Goal: Task Accomplishment & Management: Manage account settings

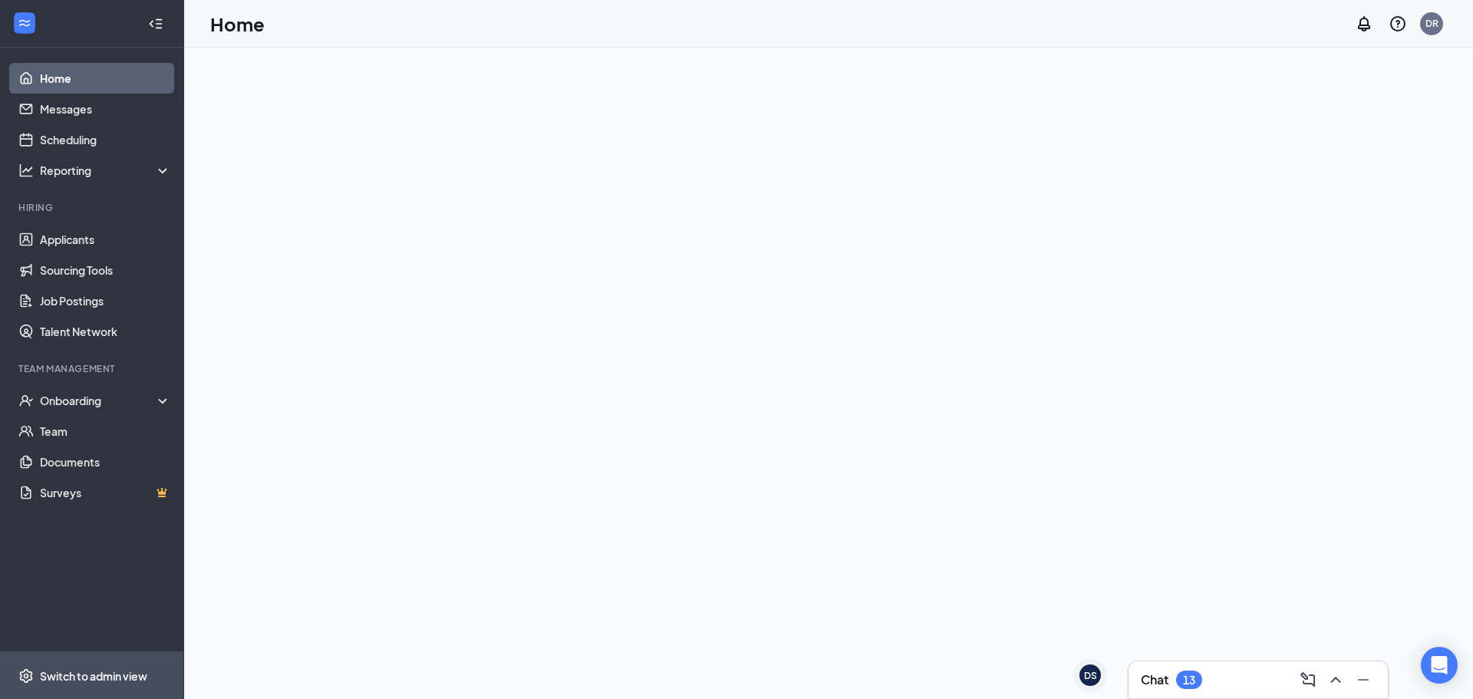
click at [75, 674] on div "Switch to admin view" at bounding box center [93, 675] width 107 height 15
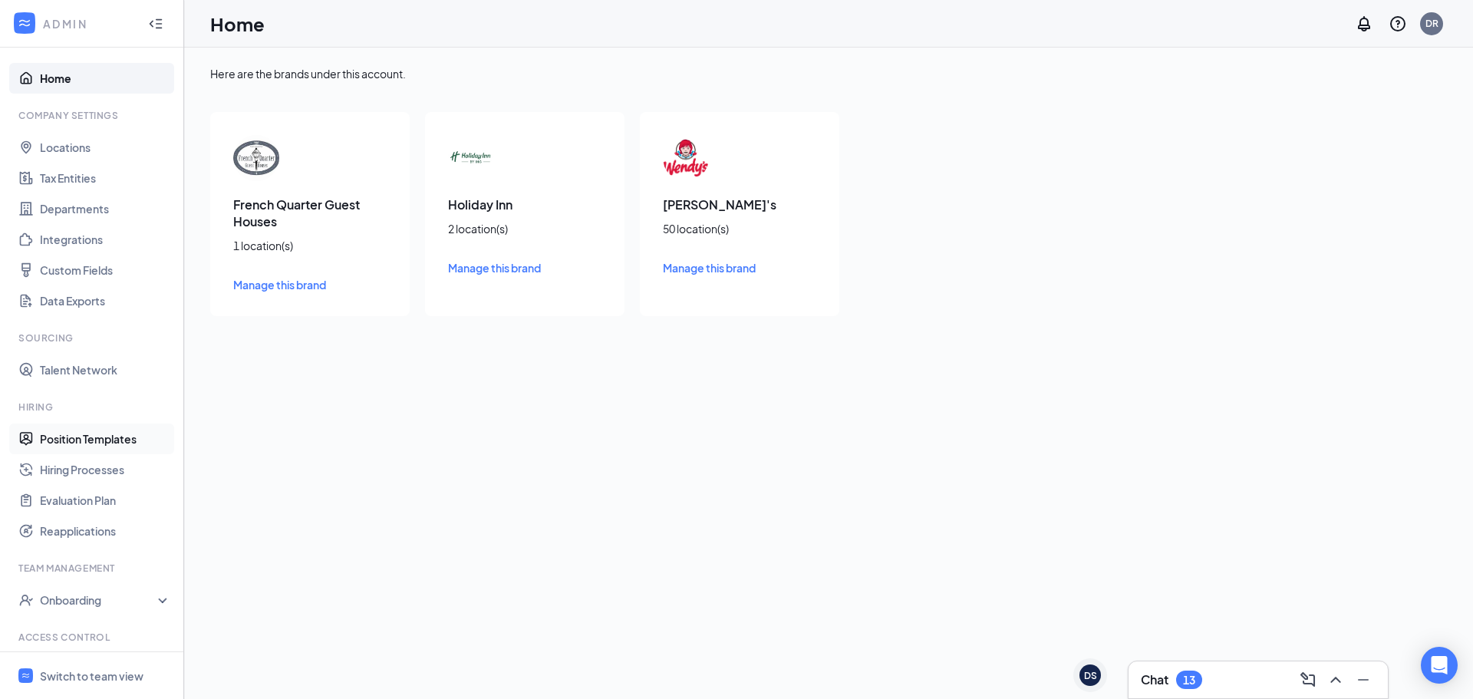
click at [90, 430] on link "Position Templates" at bounding box center [105, 438] width 131 height 31
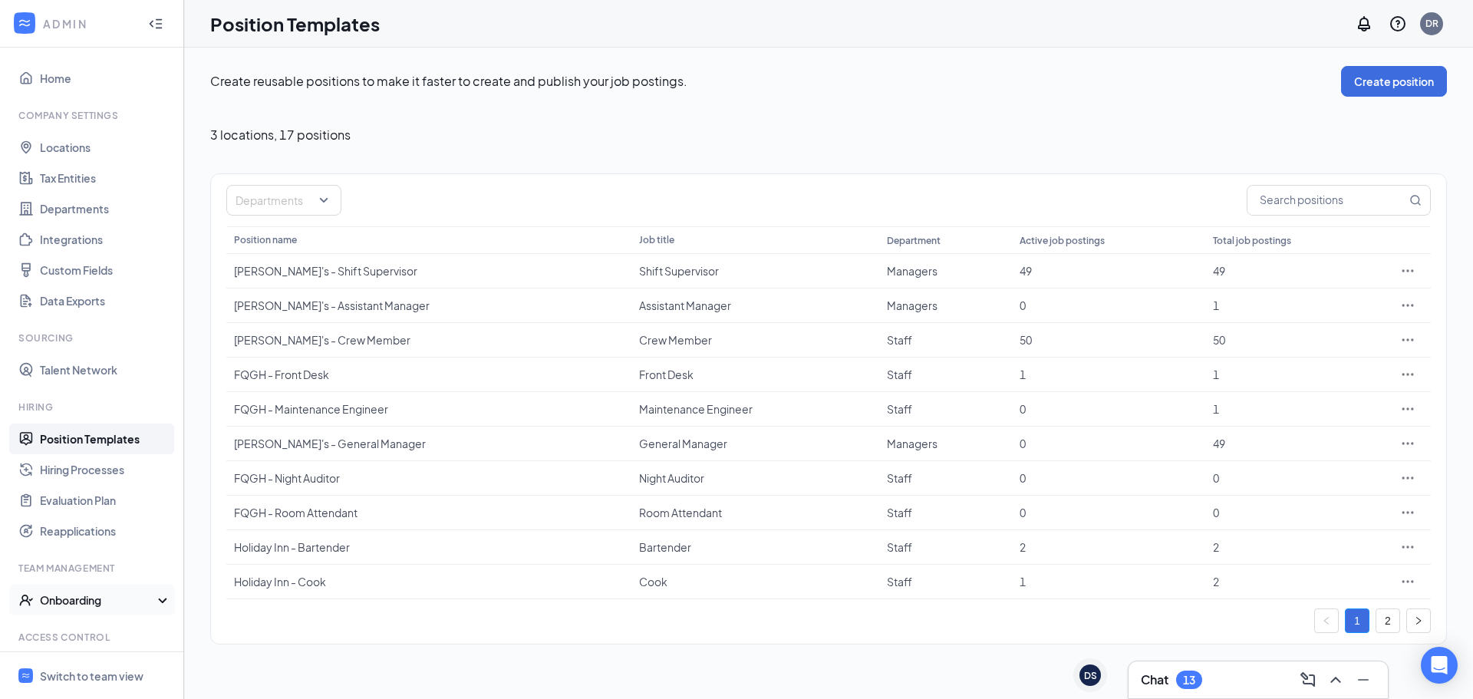
click at [147, 603] on div "Onboarding" at bounding box center [92, 600] width 184 height 31
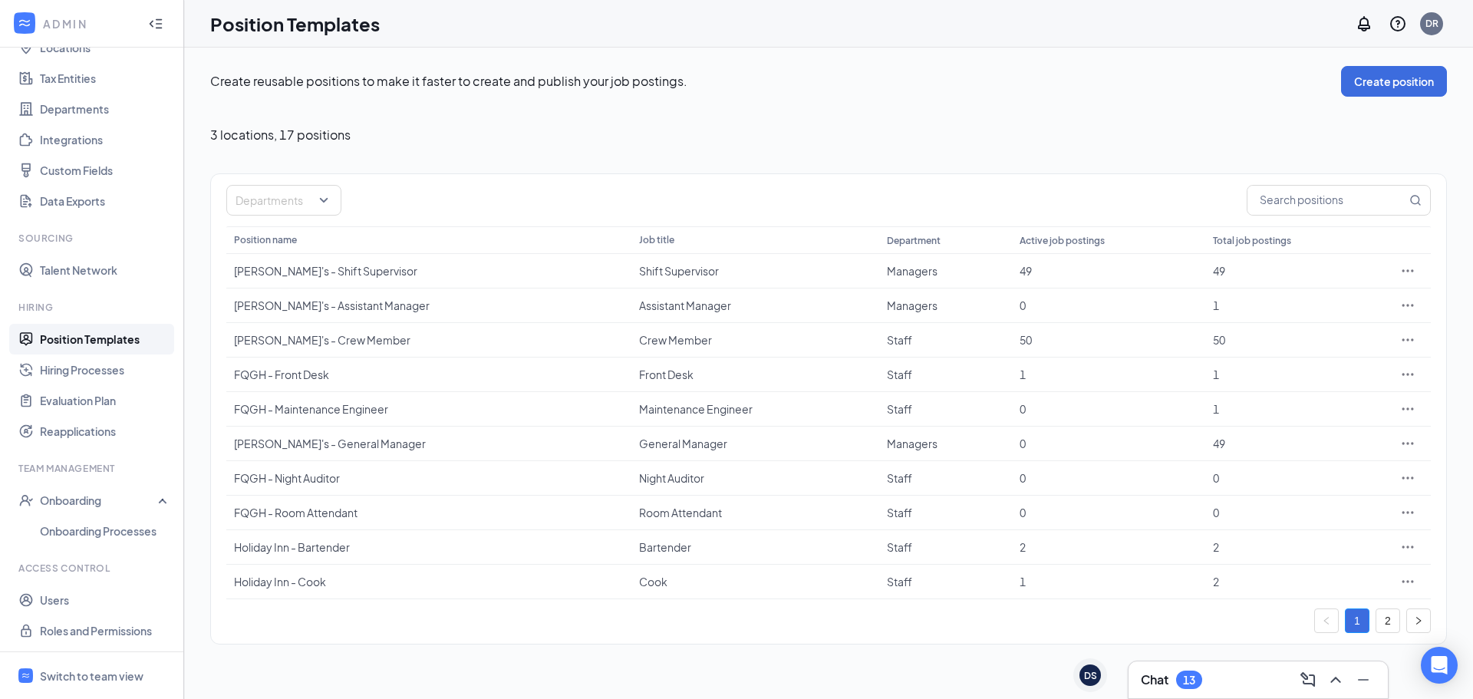
scroll to position [100, 0]
click at [98, 370] on link "Hiring Processes" at bounding box center [105, 369] width 131 height 31
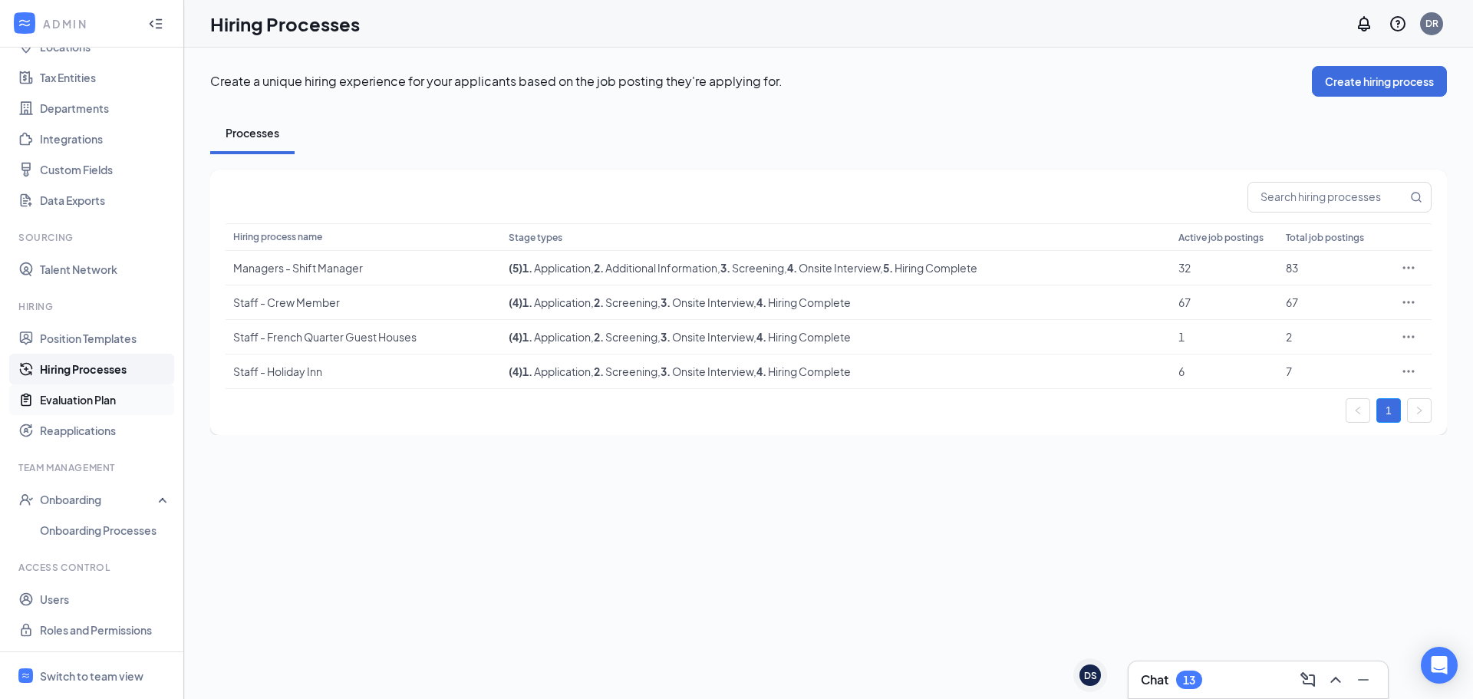
click at [91, 406] on link "Evaluation Plan" at bounding box center [105, 399] width 131 height 31
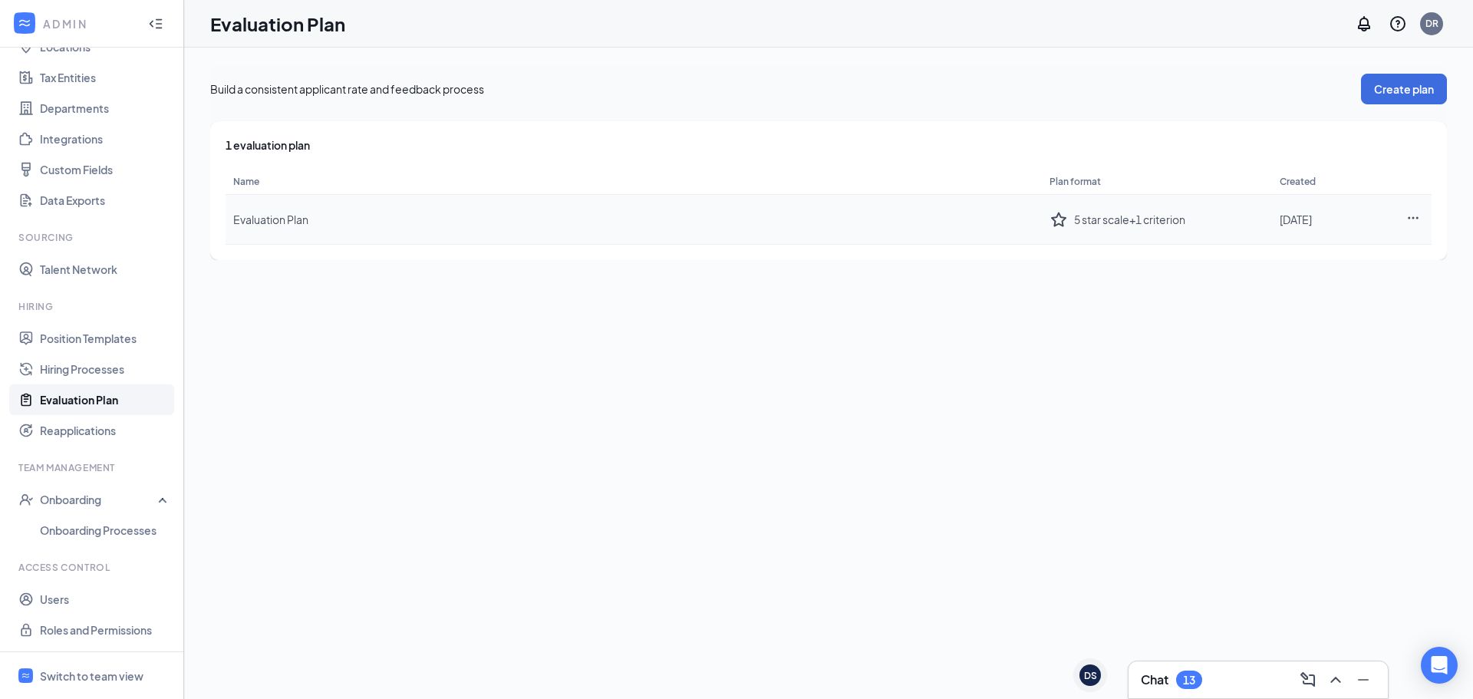
click at [1417, 211] on icon "Ellipses" at bounding box center [1413, 218] width 14 height 14
click at [1307, 249] on div "Edit plan" at bounding box center [1328, 250] width 166 height 15
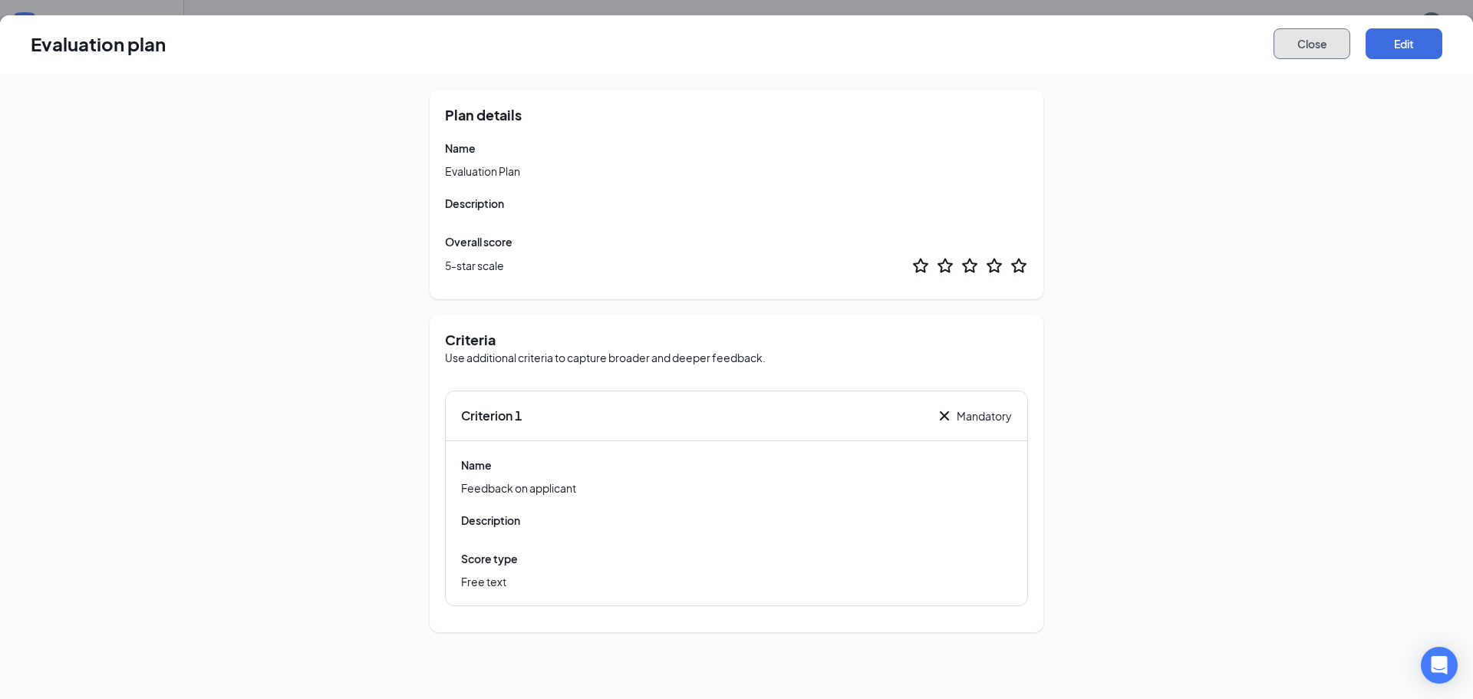
click at [1310, 47] on button "Close" at bounding box center [1311, 43] width 77 height 31
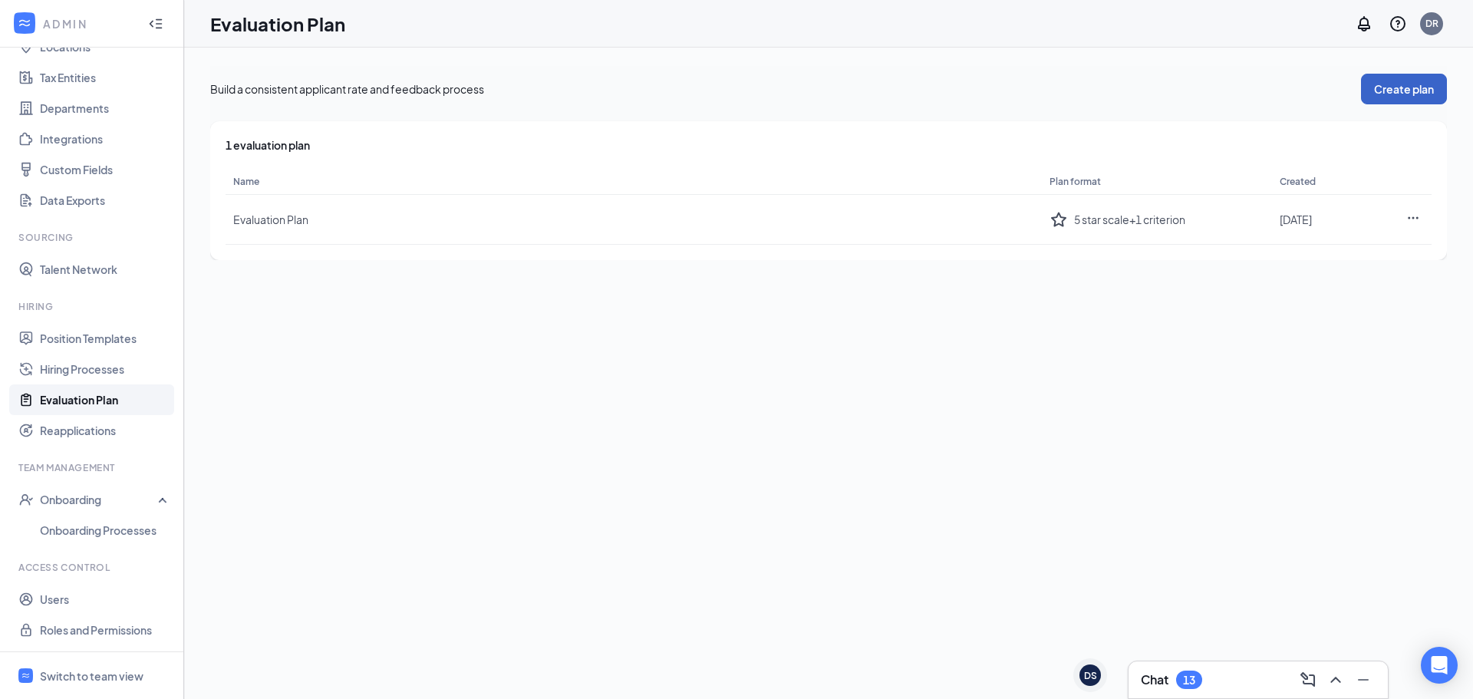
click at [1379, 80] on button "Create plan" at bounding box center [1404, 89] width 86 height 31
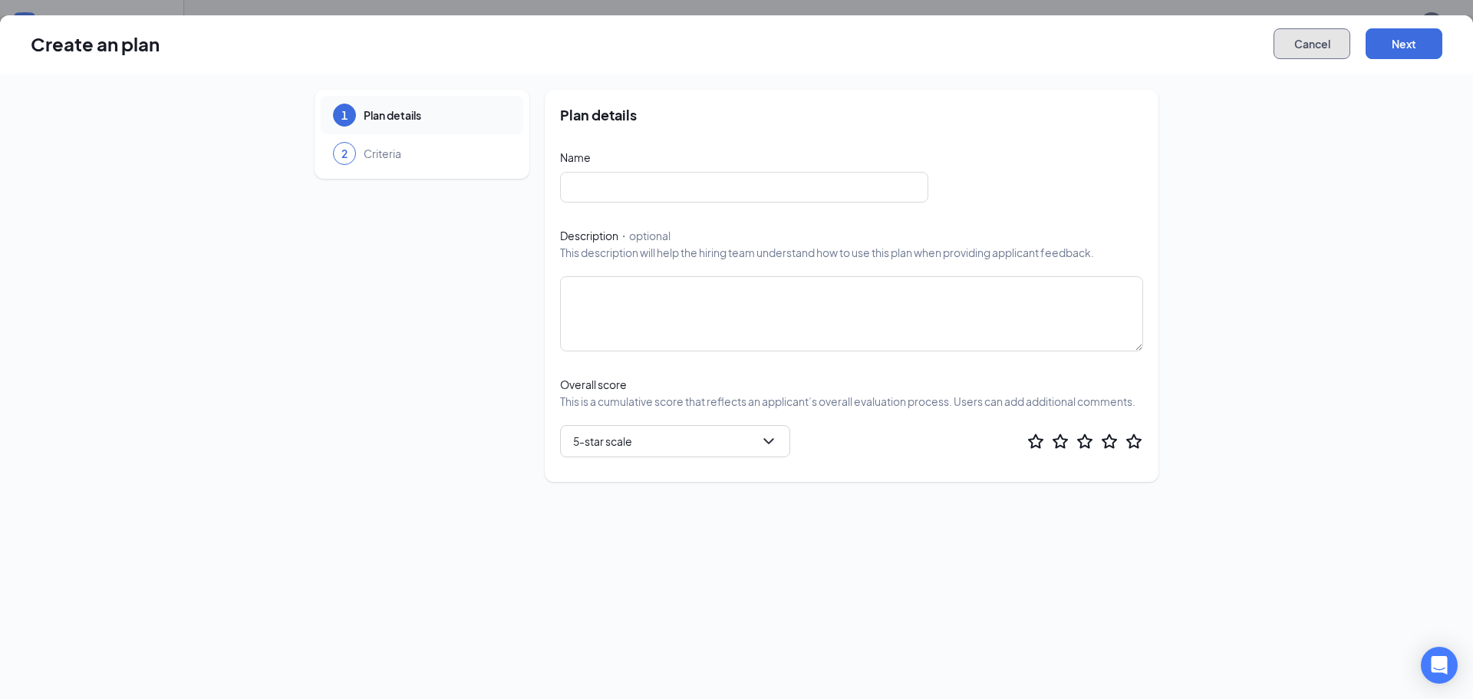
click at [1293, 42] on button "Cancel" at bounding box center [1311, 43] width 77 height 31
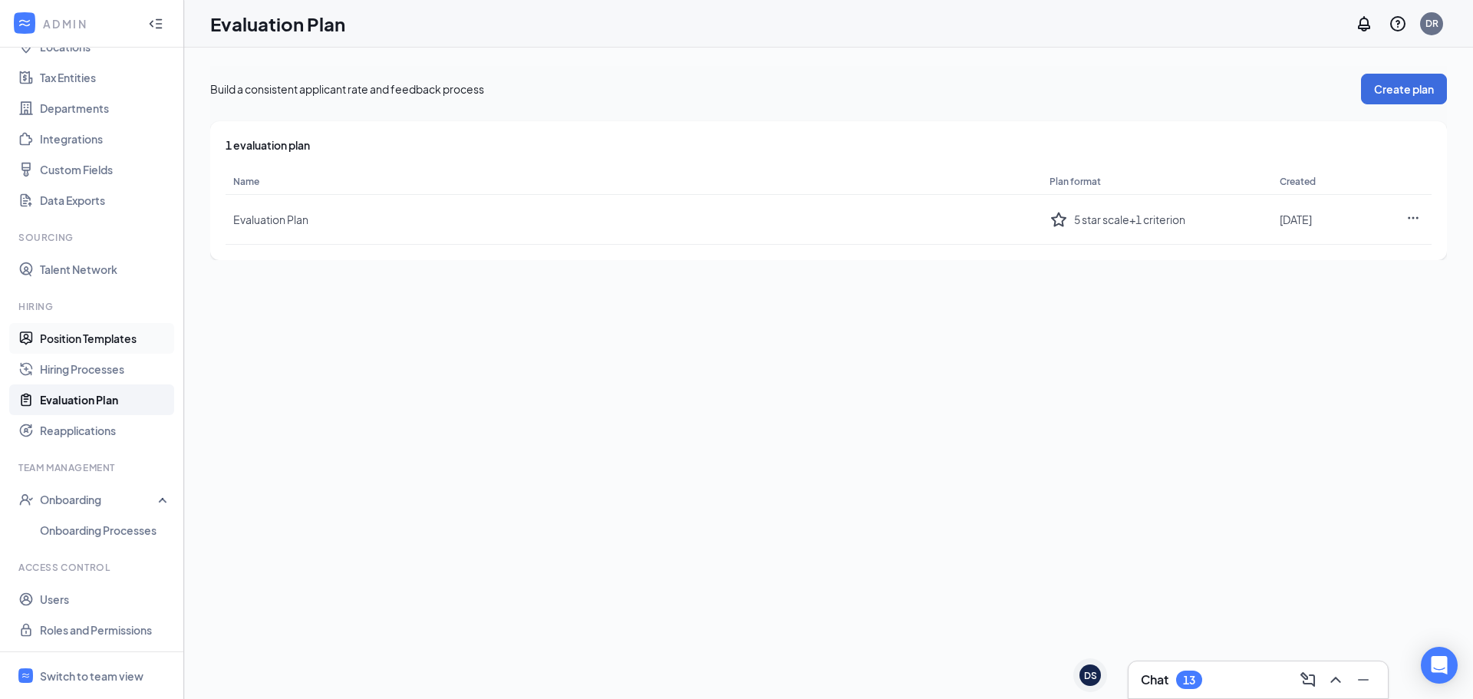
click at [52, 327] on link "Position Templates" at bounding box center [105, 338] width 131 height 31
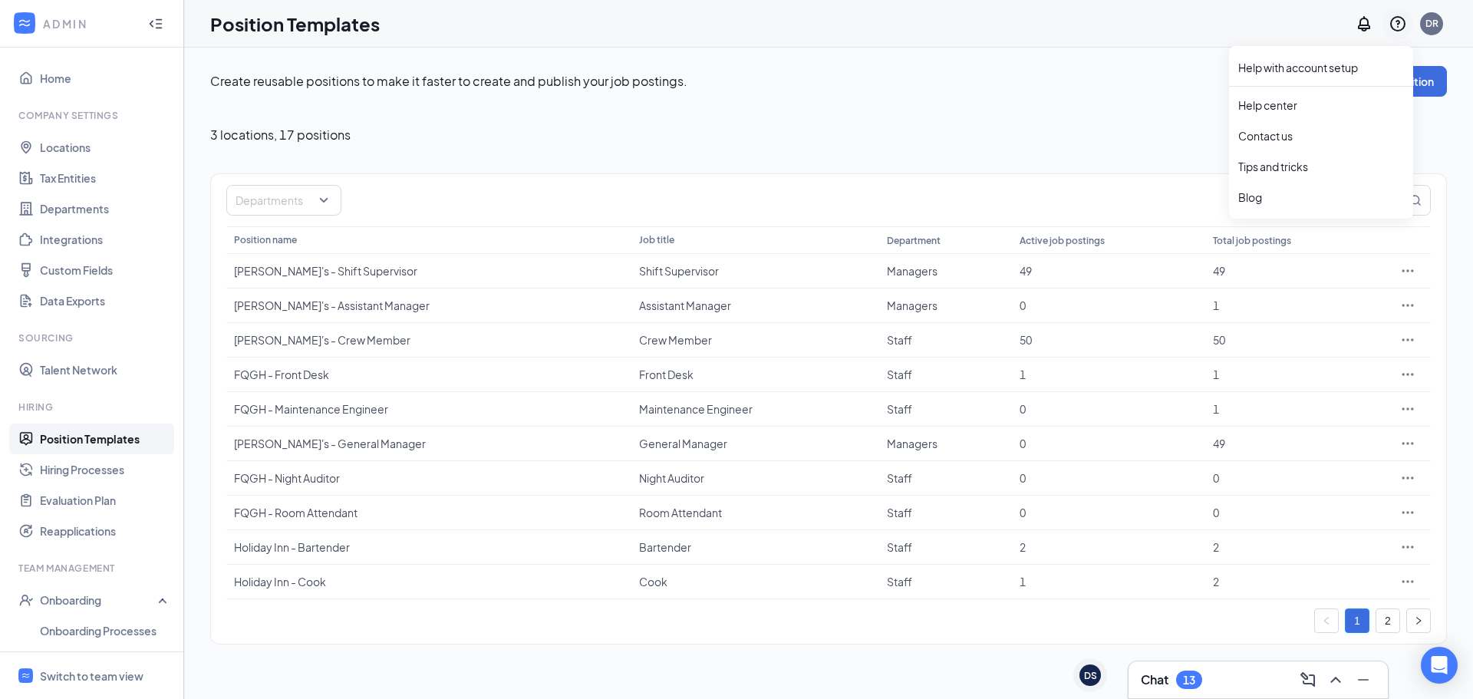
click at [1402, 30] on icon "QuestionInfo" at bounding box center [1397, 23] width 15 height 15
click at [1306, 106] on link "Help center" at bounding box center [1321, 104] width 166 height 15
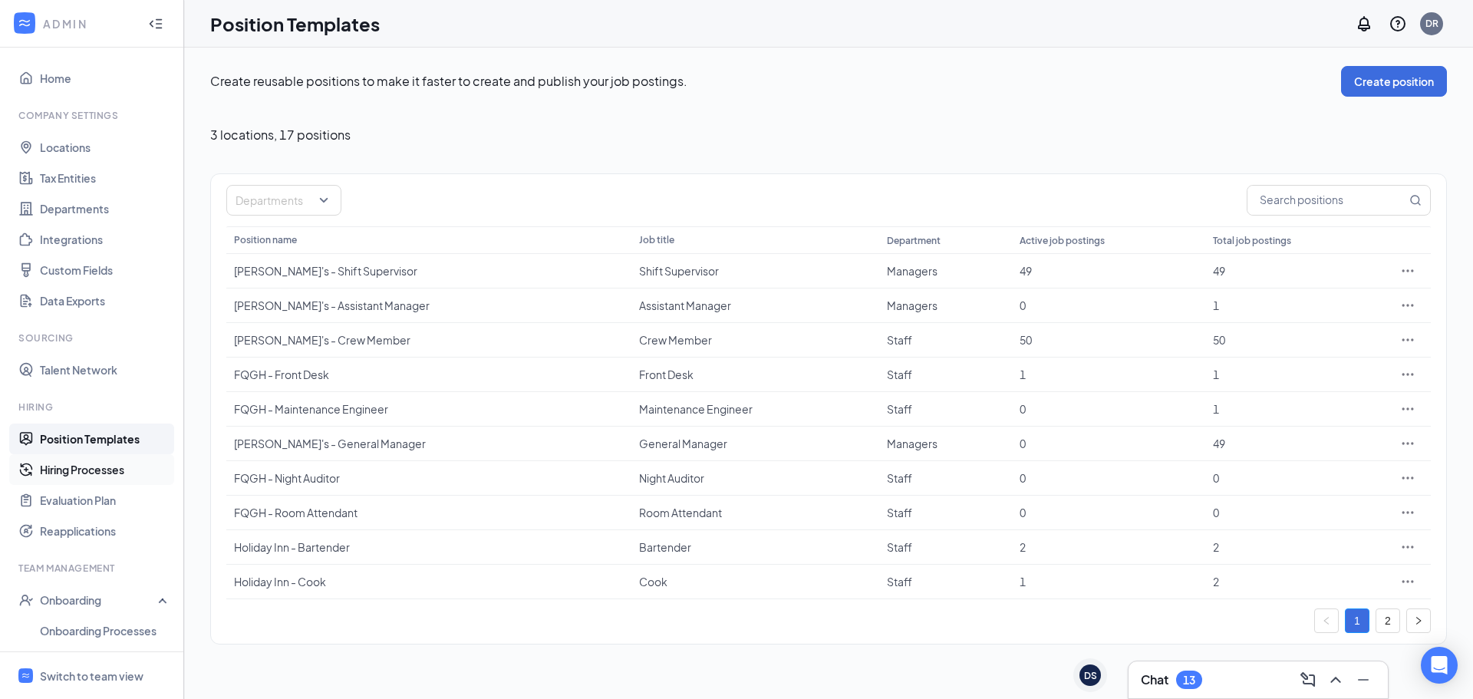
click at [105, 460] on link "Hiring Processes" at bounding box center [105, 469] width 131 height 31
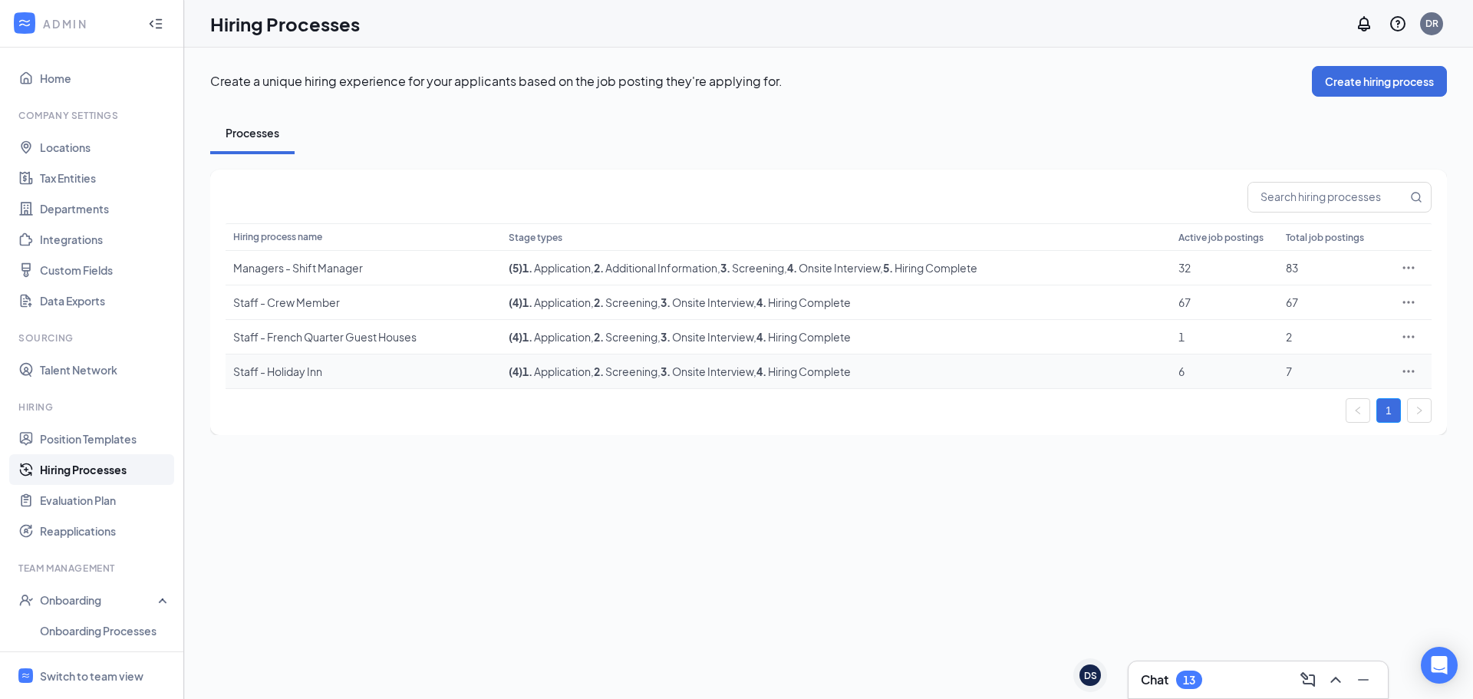
click at [1411, 371] on icon "Ellipses" at bounding box center [1408, 371] width 15 height 15
click at [1315, 397] on span "Edit" at bounding box center [1338, 402] width 132 height 17
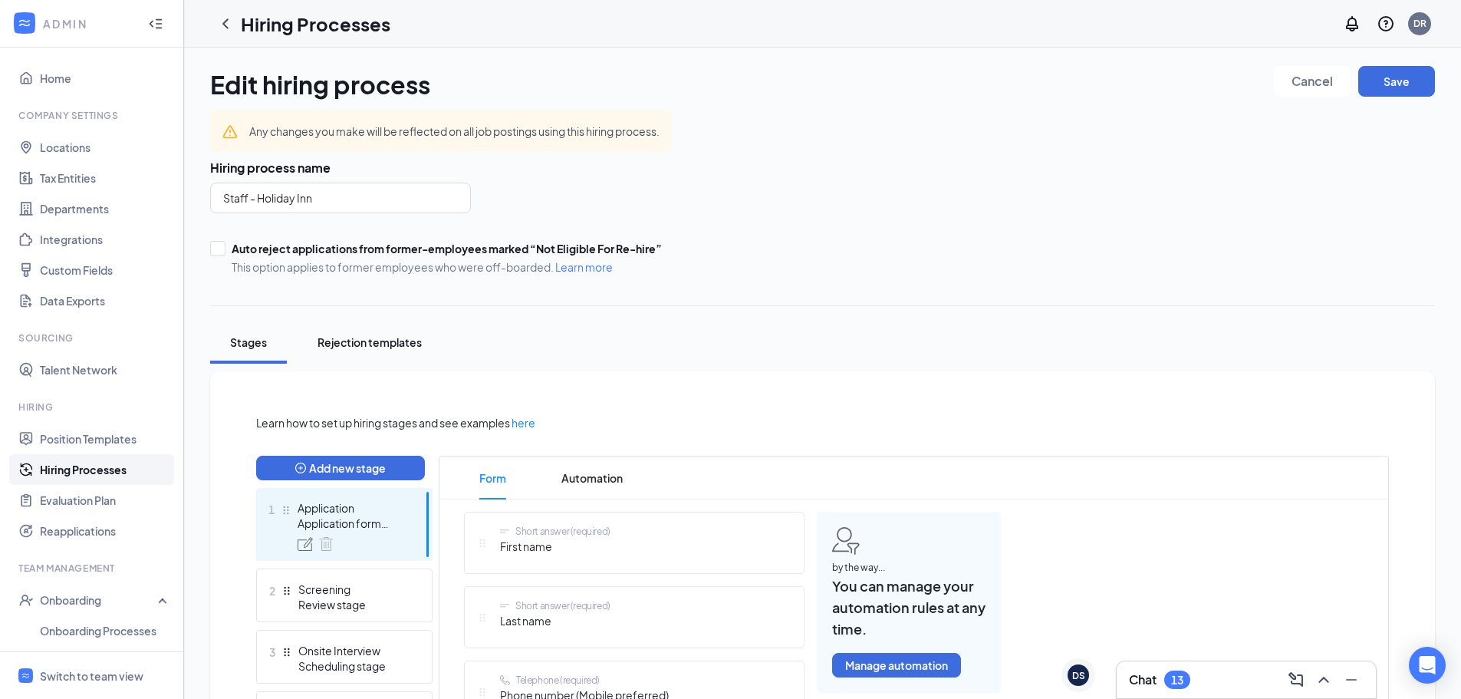
click at [387, 347] on div "Rejection templates" at bounding box center [370, 341] width 104 height 15
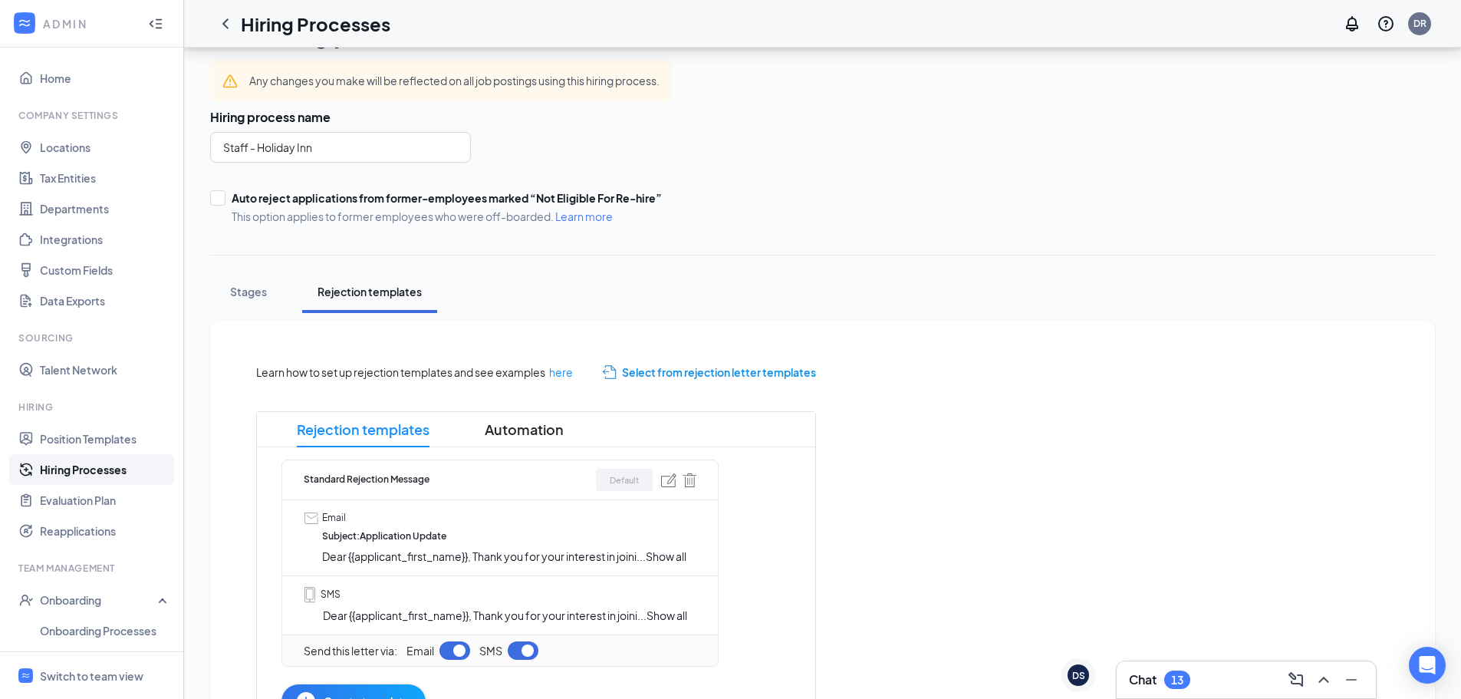
scroll to position [145, 0]
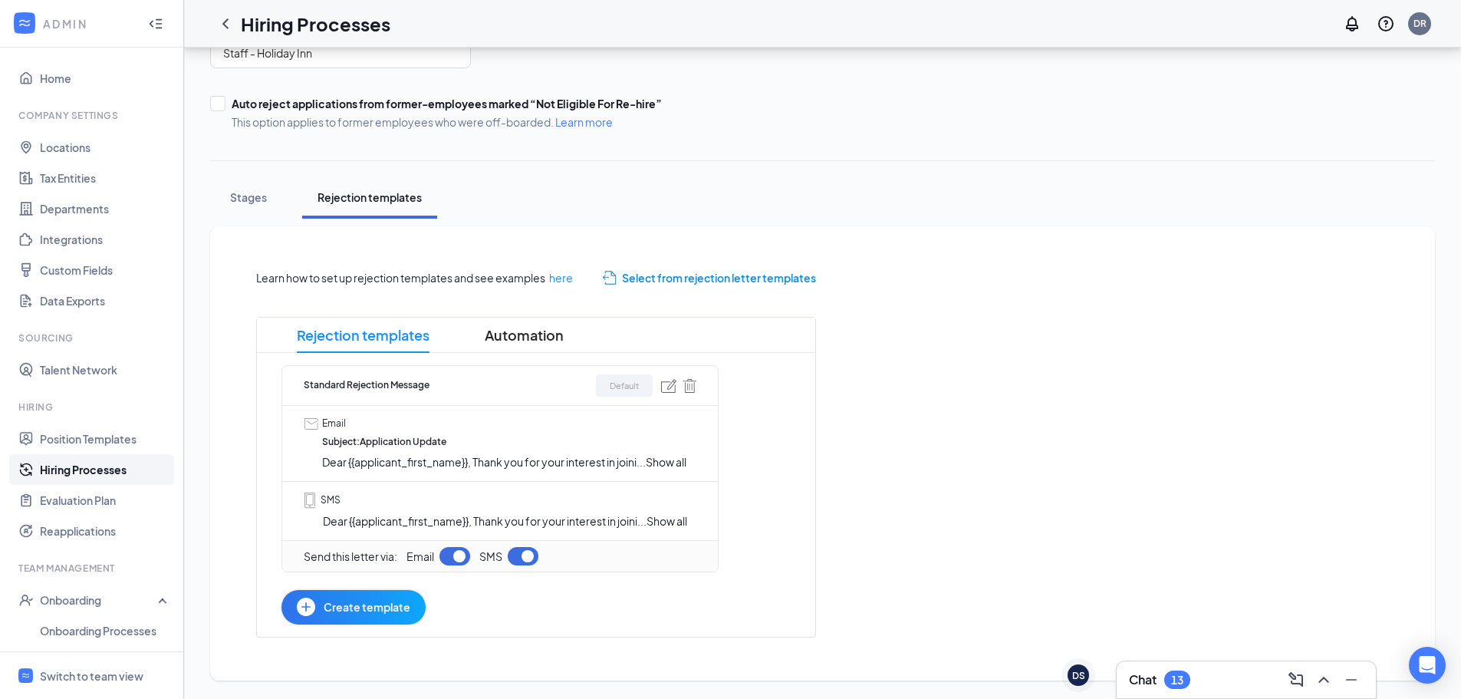
click at [377, 605] on span "Create template" at bounding box center [367, 606] width 87 height 17
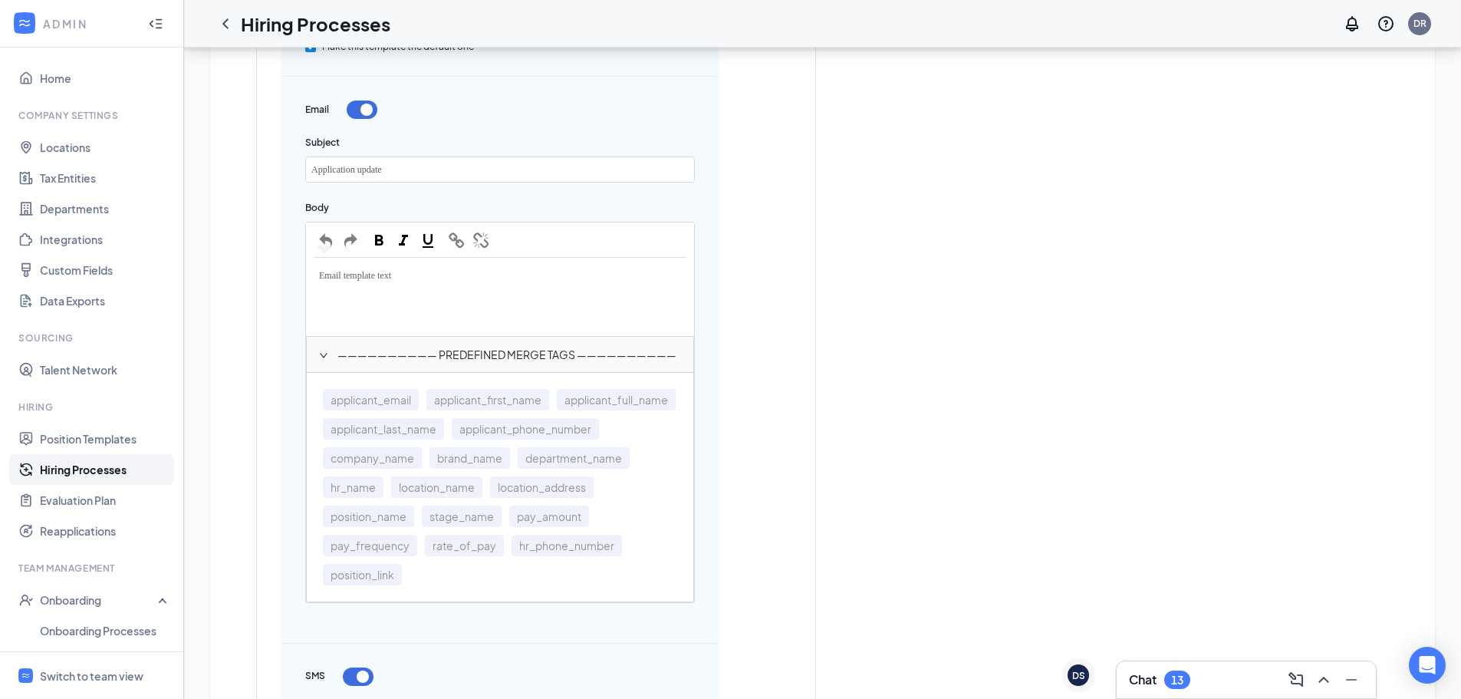
scroll to position [844, 0]
click at [355, 292] on div "Email template text" at bounding box center [500, 296] width 387 height 77
drag, startPoint x: 423, startPoint y: 272, endPoint x: 127, endPoint y: 273, distance: 296.1
click at [247, 273] on div "Learn how to set up rejection templates and see examples here Select from rejec…" at bounding box center [823, 390] width 1194 height 1700
click at [398, 297] on div "Email template text" at bounding box center [500, 296] width 387 height 77
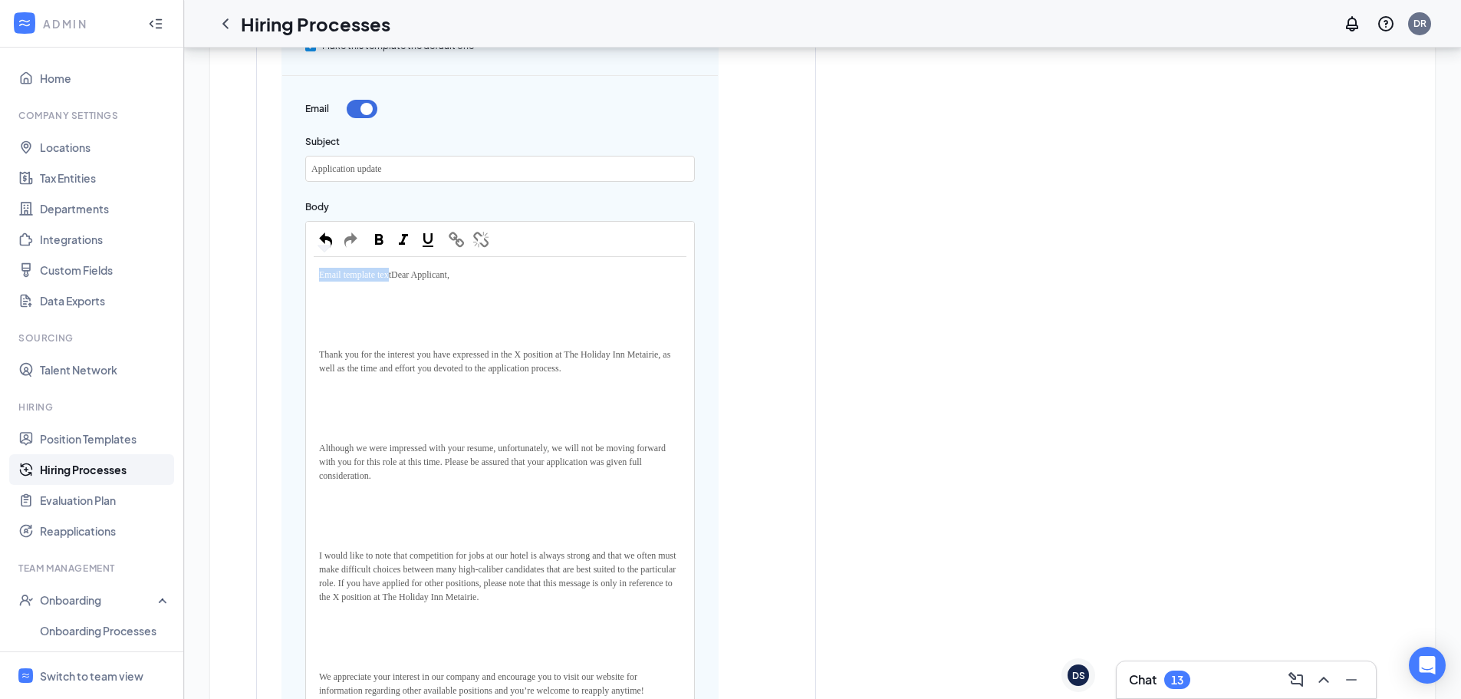
drag, startPoint x: 397, startPoint y: 273, endPoint x: 261, endPoint y: 275, distance: 136.6
click at [261, 275] on div "Rejection templates Automation Standard Rejection Message Default Email Subject…" at bounding box center [536, 679] width 560 height 2123
click at [367, 318] on div "Edit text" at bounding box center [500, 315] width 373 height 20
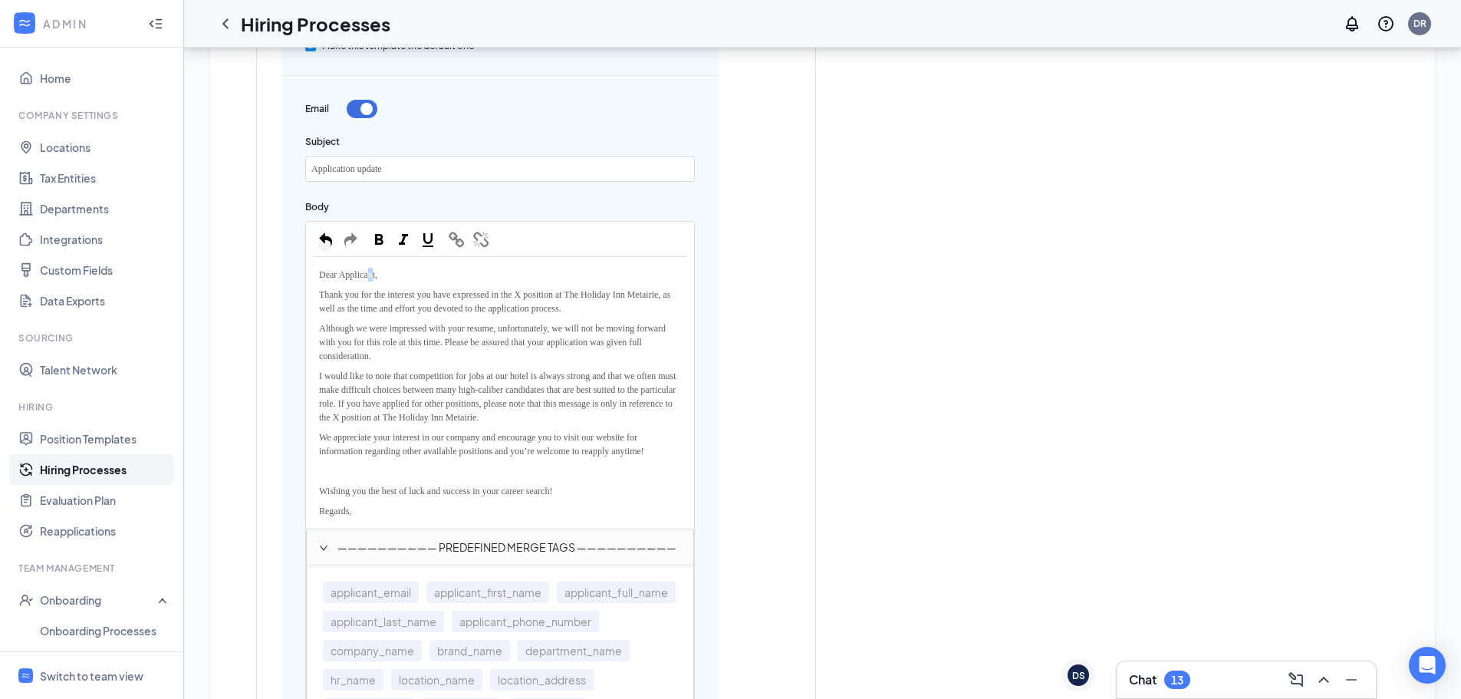
click at [374, 275] on span "Dear Applicant," at bounding box center [348, 274] width 58 height 11
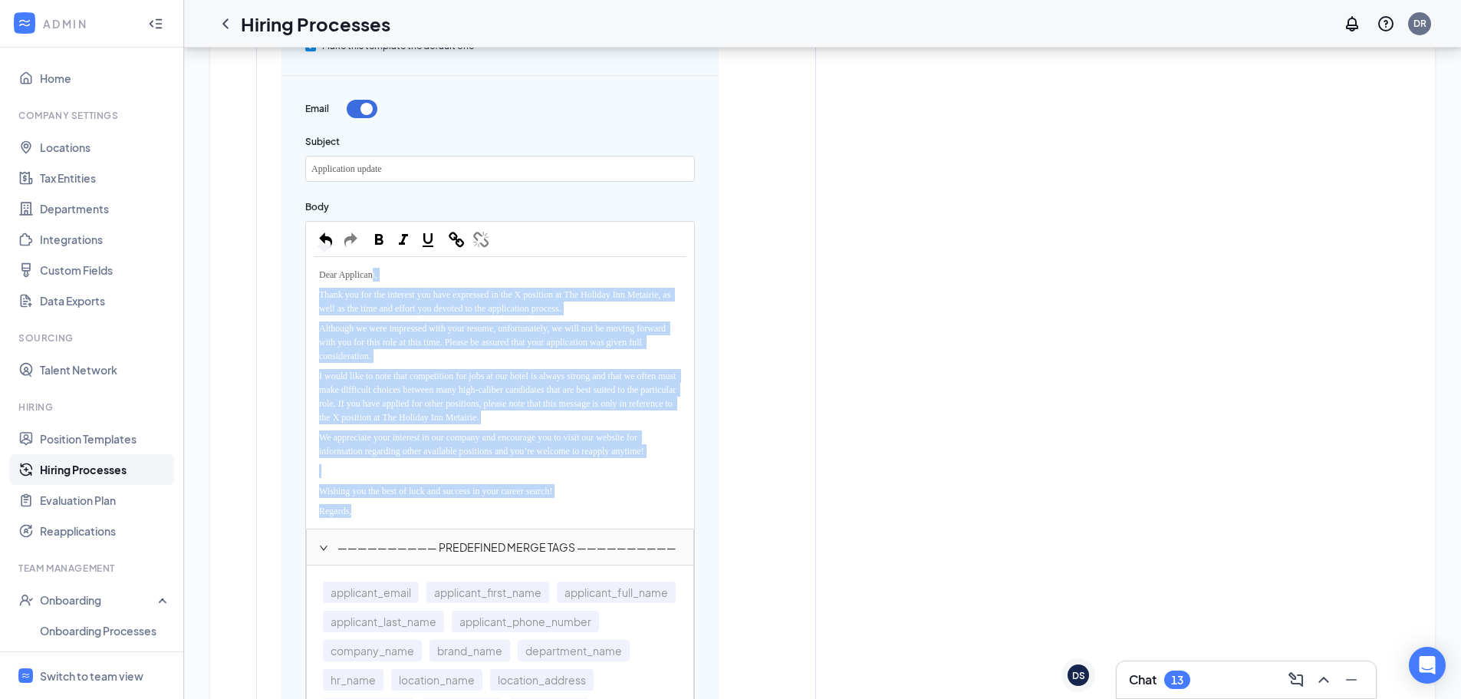
drag, startPoint x: 512, startPoint y: 598, endPoint x: 531, endPoint y: 571, distance: 33.6
click at [531, 571] on div "applicant_email applicant_first_name applicant_full_name applicant_last_name ap…" at bounding box center [500, 679] width 387 height 229
drag, startPoint x: 515, startPoint y: 599, endPoint x: 504, endPoint y: 408, distance: 191.3
click at [529, 436] on div "Dear Applicant, Thank you for the interest you have expressed in the X position…" at bounding box center [500, 508] width 390 height 575
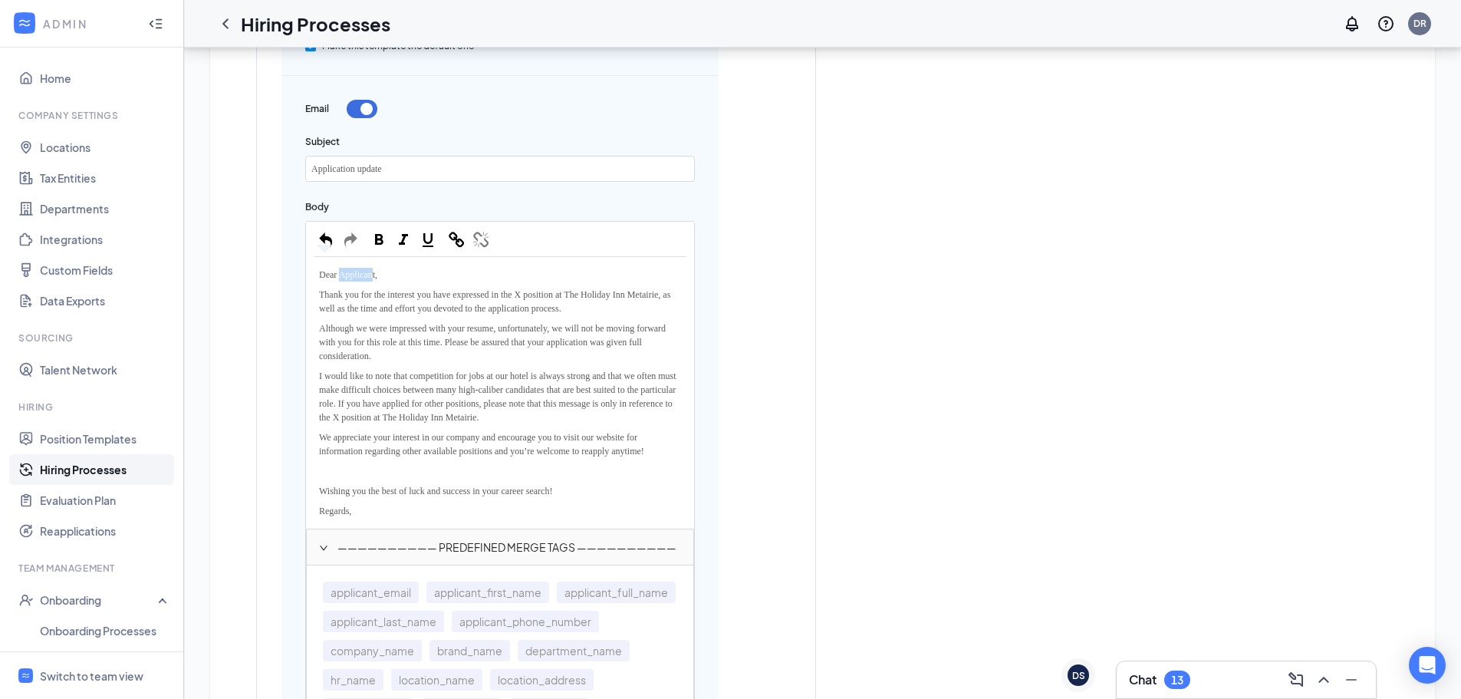
drag, startPoint x: 343, startPoint y: 274, endPoint x: 379, endPoint y: 276, distance: 36.1
click at [377, 276] on span "Dear Applicant," at bounding box center [348, 274] width 58 height 11
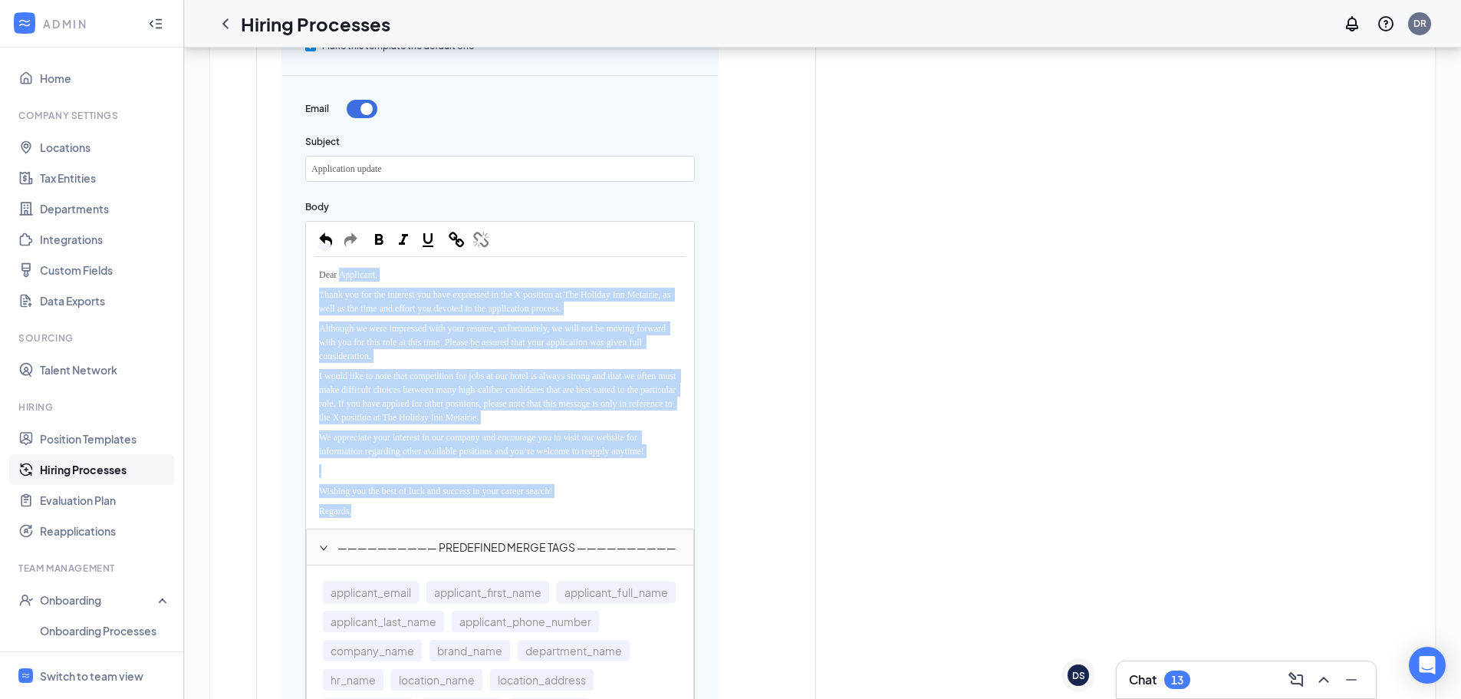
drag, startPoint x: 483, startPoint y: 590, endPoint x: 517, endPoint y: 605, distance: 37.1
click at [517, 605] on div "applicant_email applicant_first_name applicant_full_name applicant_last_name ap…" at bounding box center [500, 680] width 362 height 204
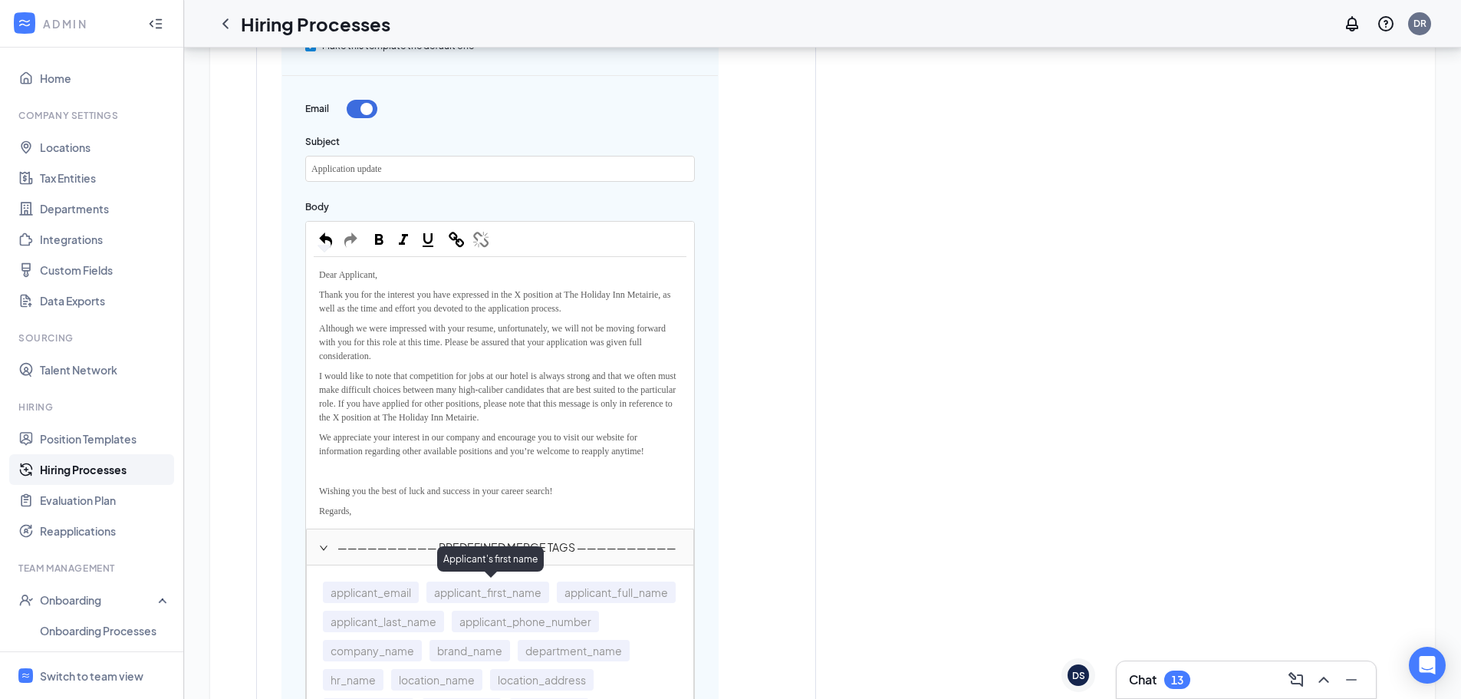
click at [508, 591] on span "applicant_first_name" at bounding box center [488, 591] width 123 height 21
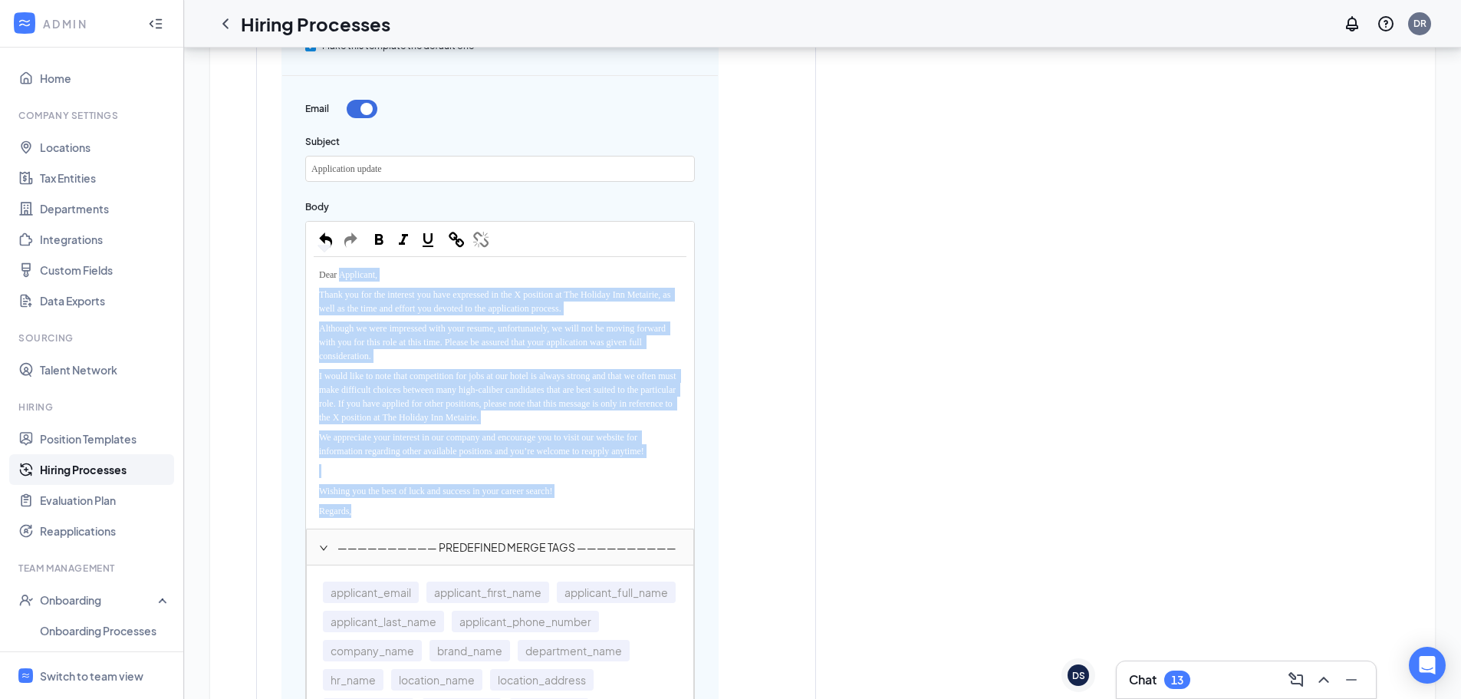
click at [377, 278] on span "Dear Applicant," at bounding box center [348, 274] width 58 height 11
click at [329, 285] on div "Thank you for the interest you have expressed in the X position at The Holiday …" at bounding box center [500, 302] width 373 height 34
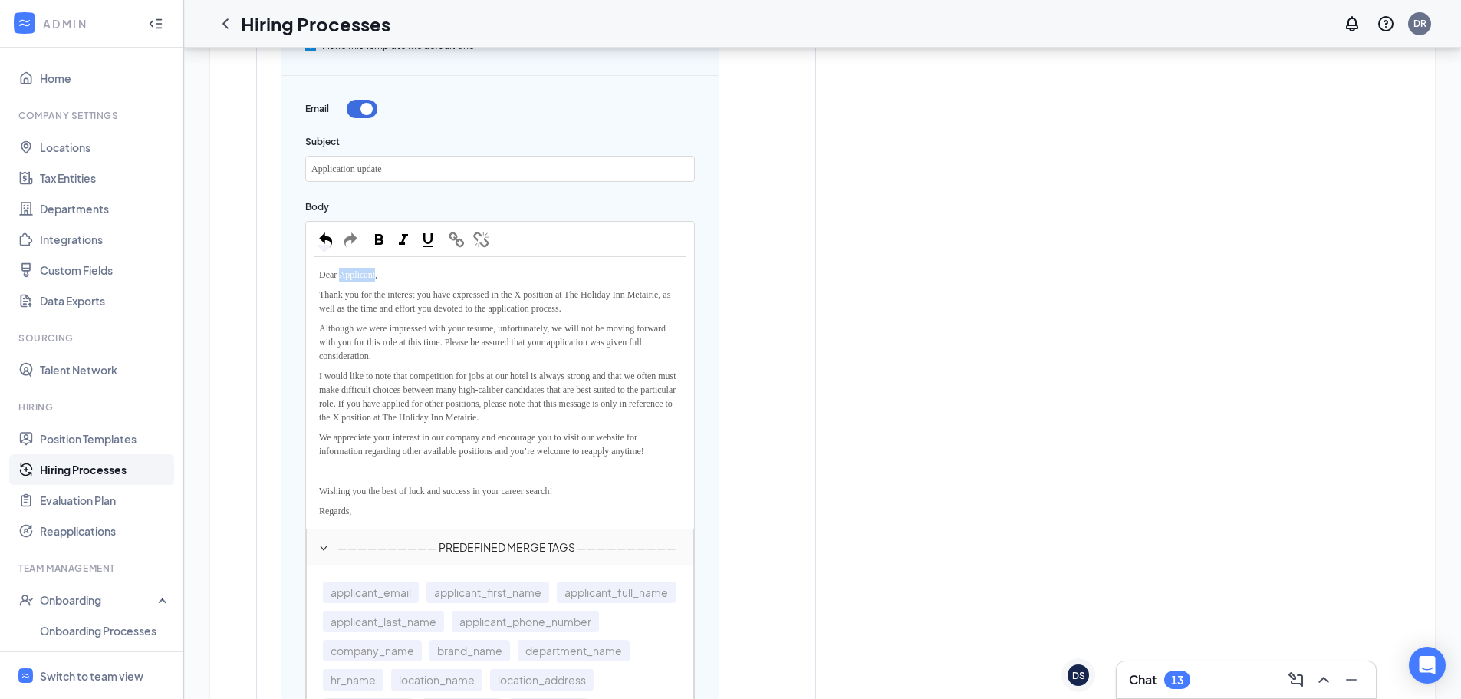
drag, startPoint x: 342, startPoint y: 278, endPoint x: 381, endPoint y: 275, distance: 39.2
click at [377, 275] on span "Dear Applicant," at bounding box center [348, 274] width 58 height 11
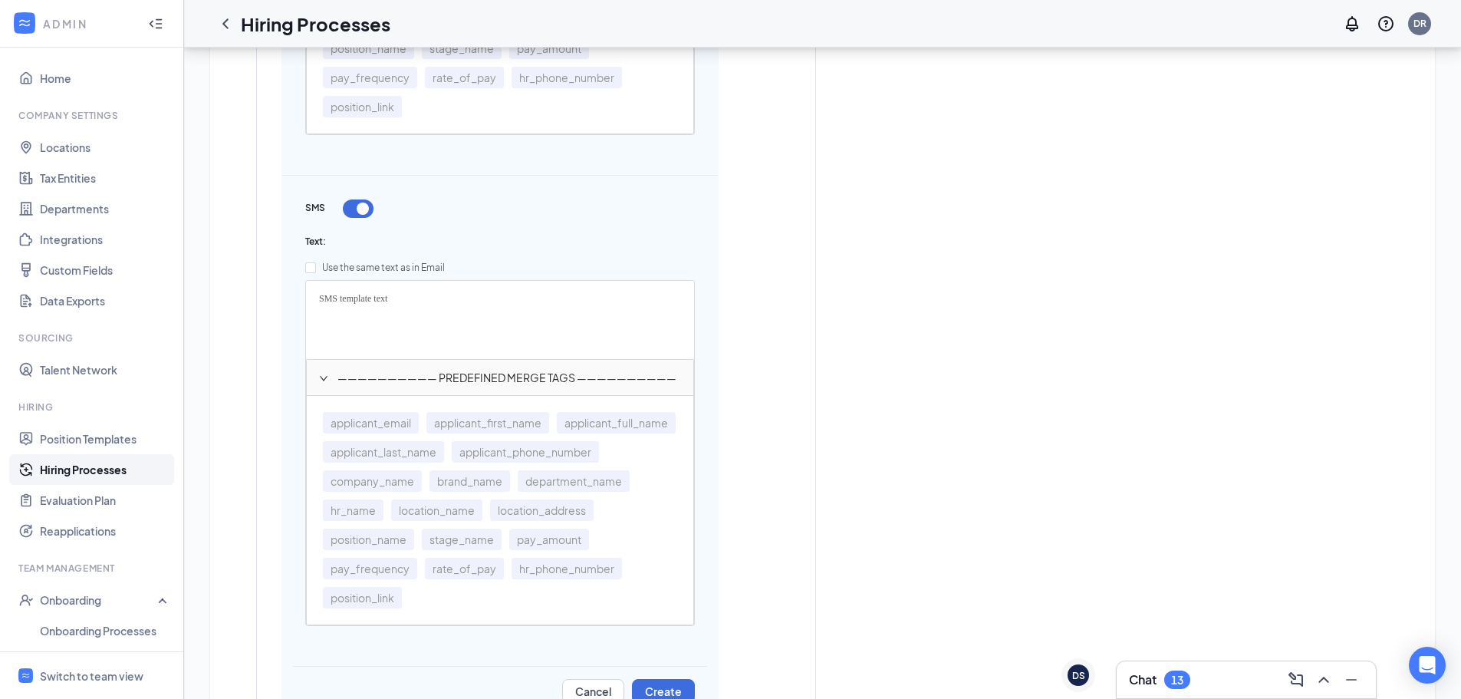
scroll to position [1534, 0]
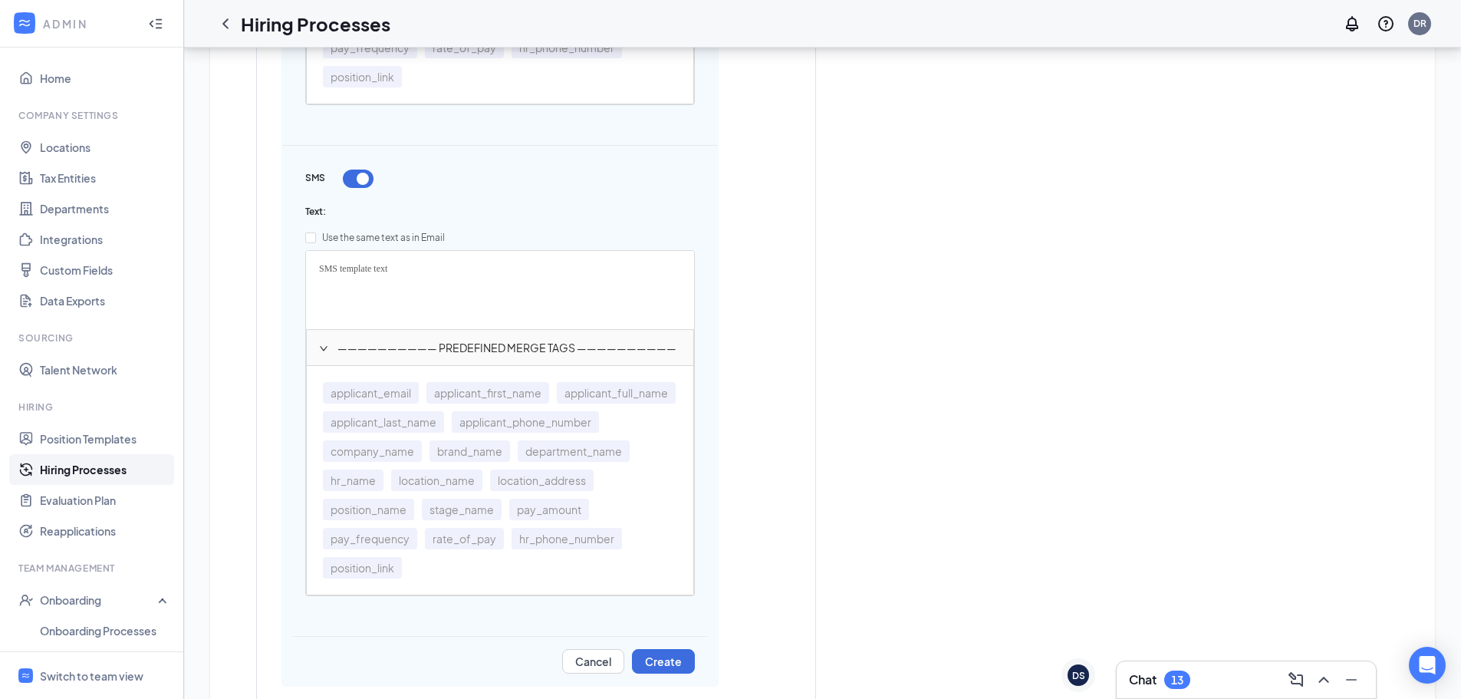
click at [351, 182] on button "button" at bounding box center [358, 179] width 31 height 18
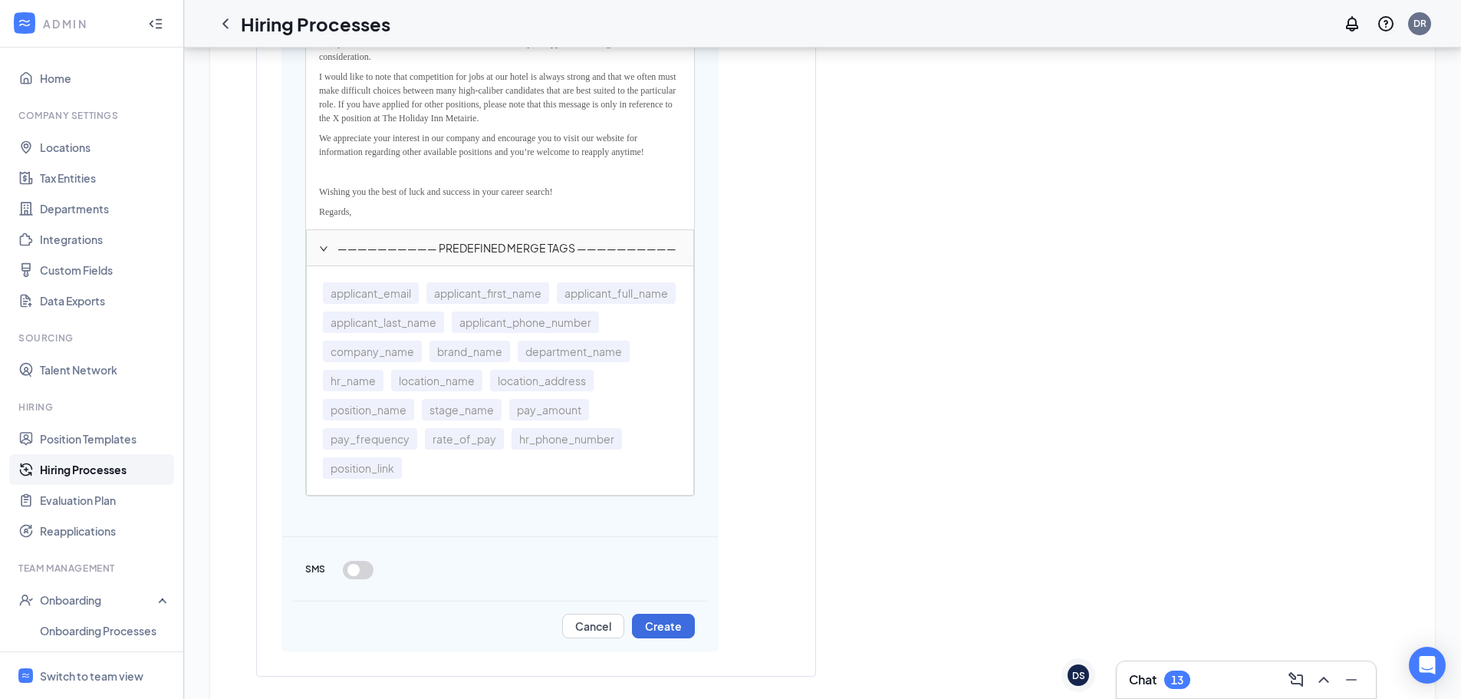
scroll to position [1029, 0]
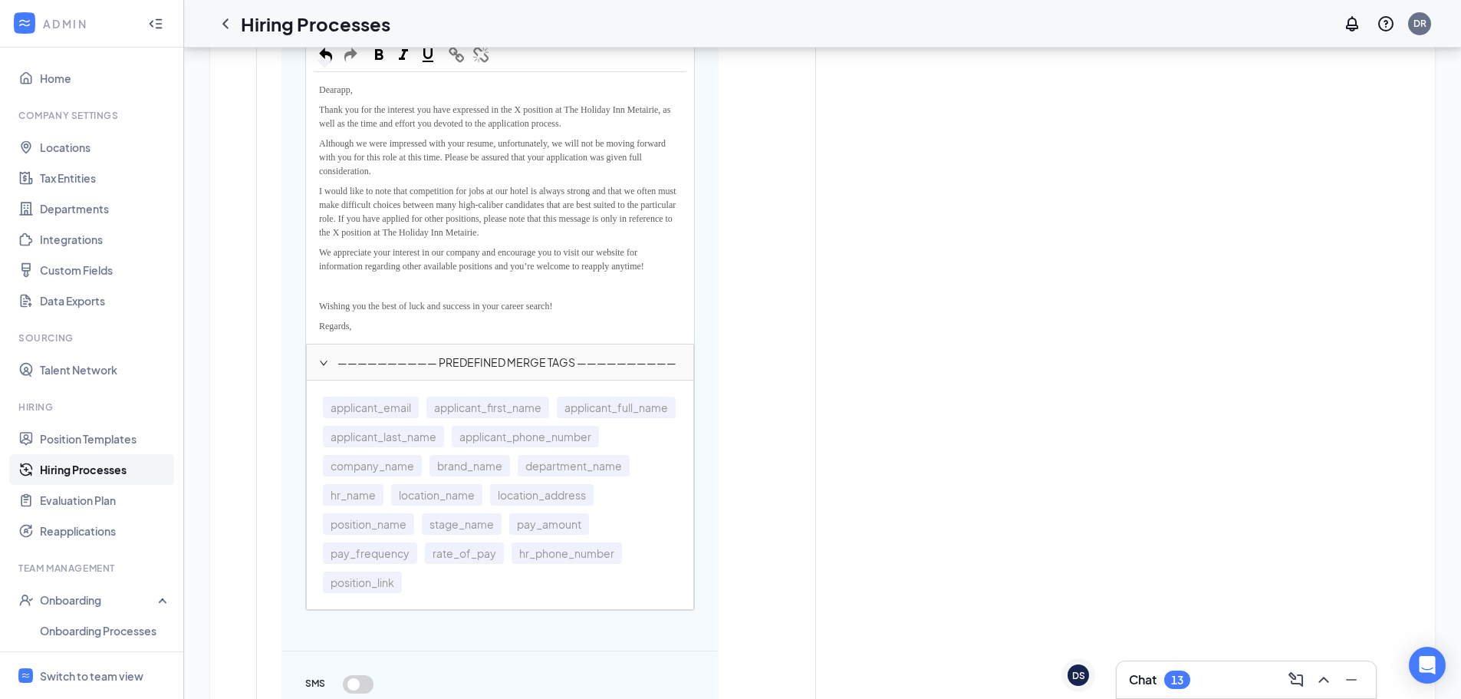
click at [314, 362] on div "—————————— PREDEFINED MERGE TAGS ——————————" at bounding box center [500, 361] width 387 height 35
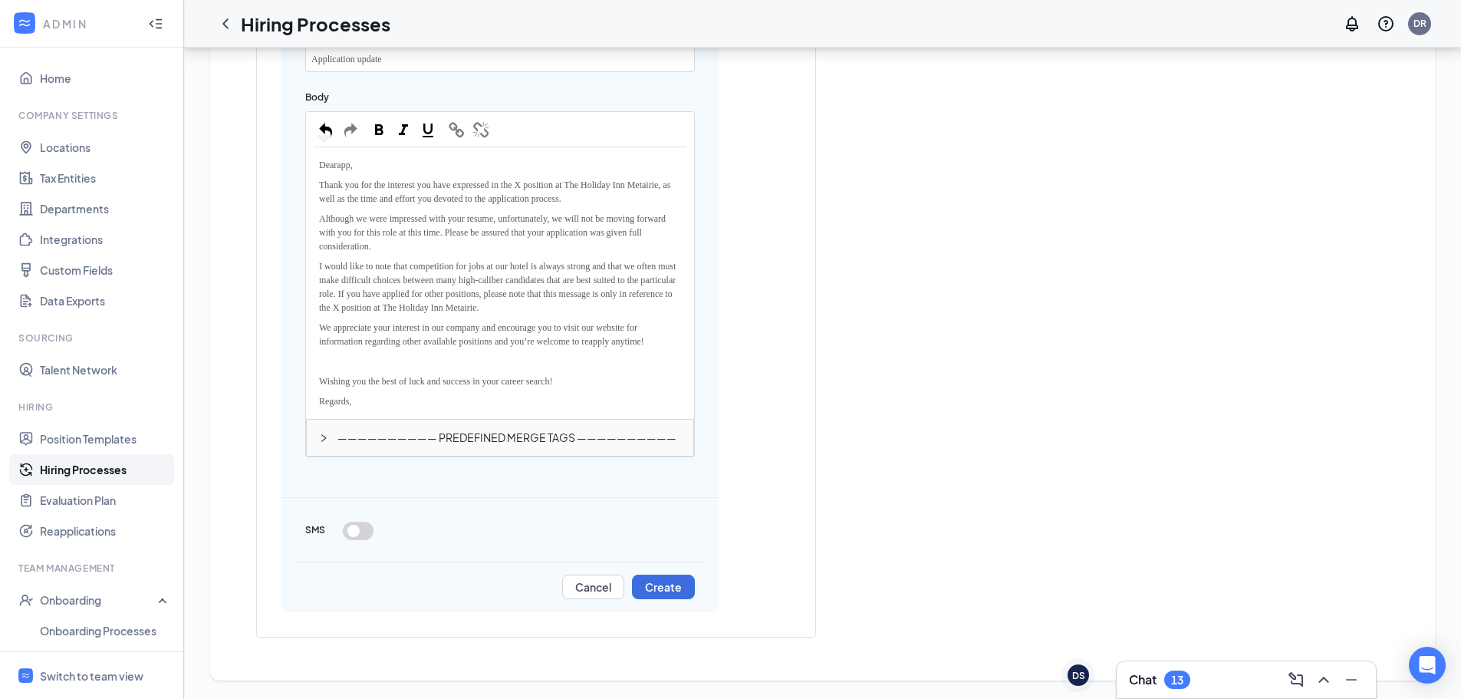
scroll to position [953, 0]
click at [318, 438] on div "—————————— PREDEFINED MERGE TAGS ——————————" at bounding box center [500, 437] width 387 height 35
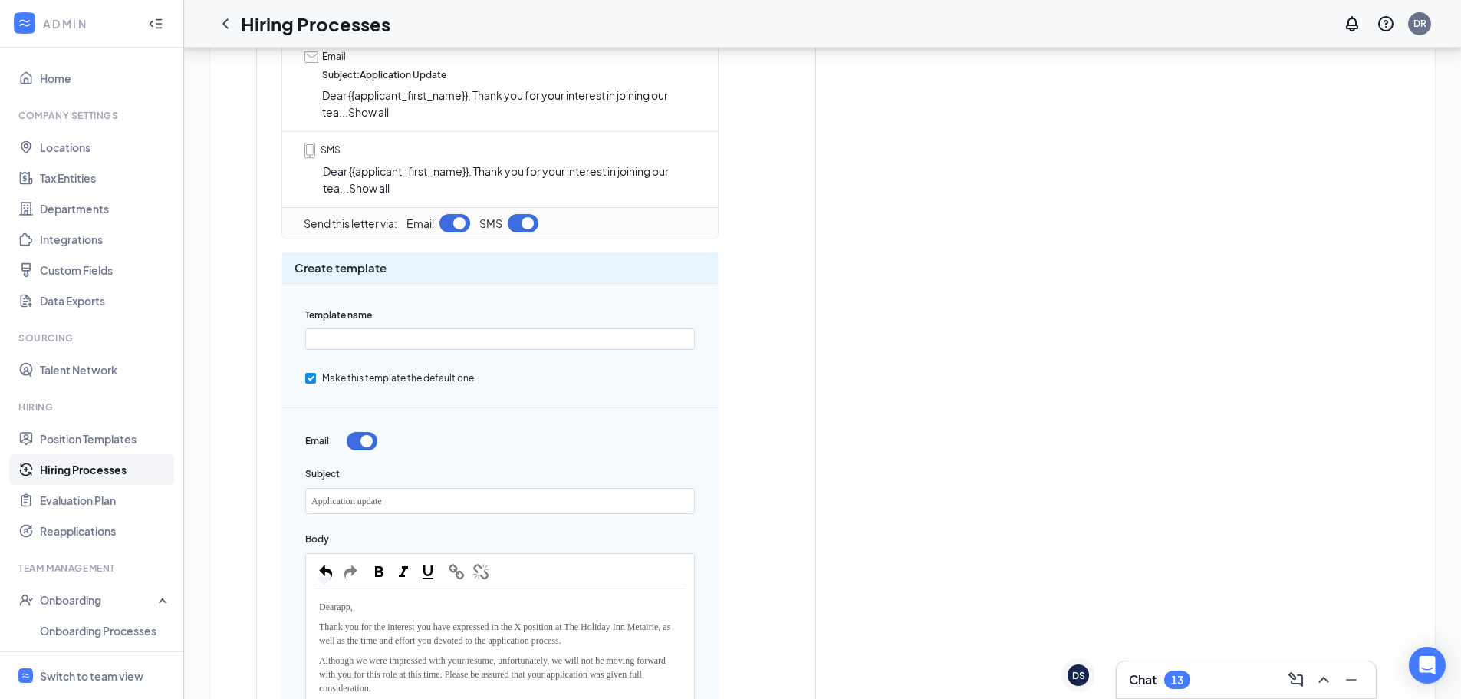
scroll to position [492, 0]
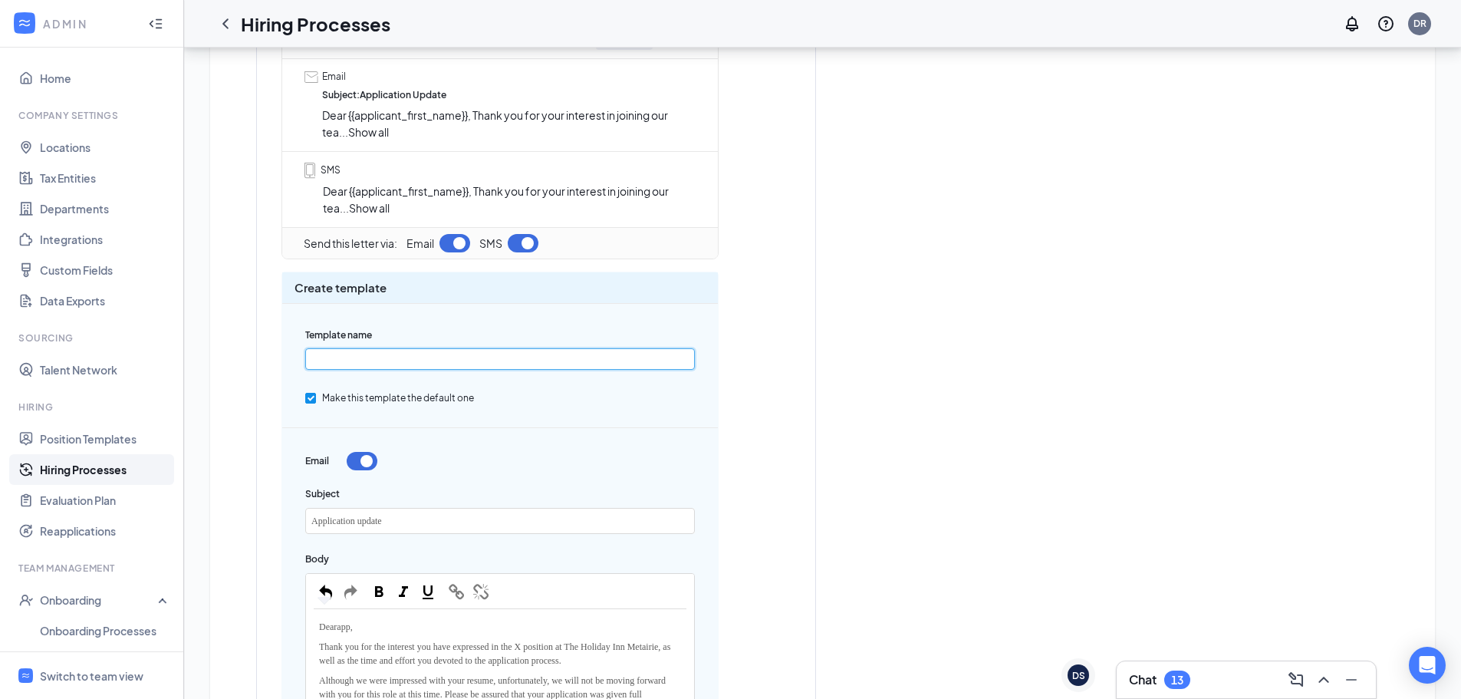
click at [419, 367] on div "Learn how to set up rejection templates and see examples here Select from rejec…" at bounding box center [823, 625] width 1194 height 1467
type input "R"
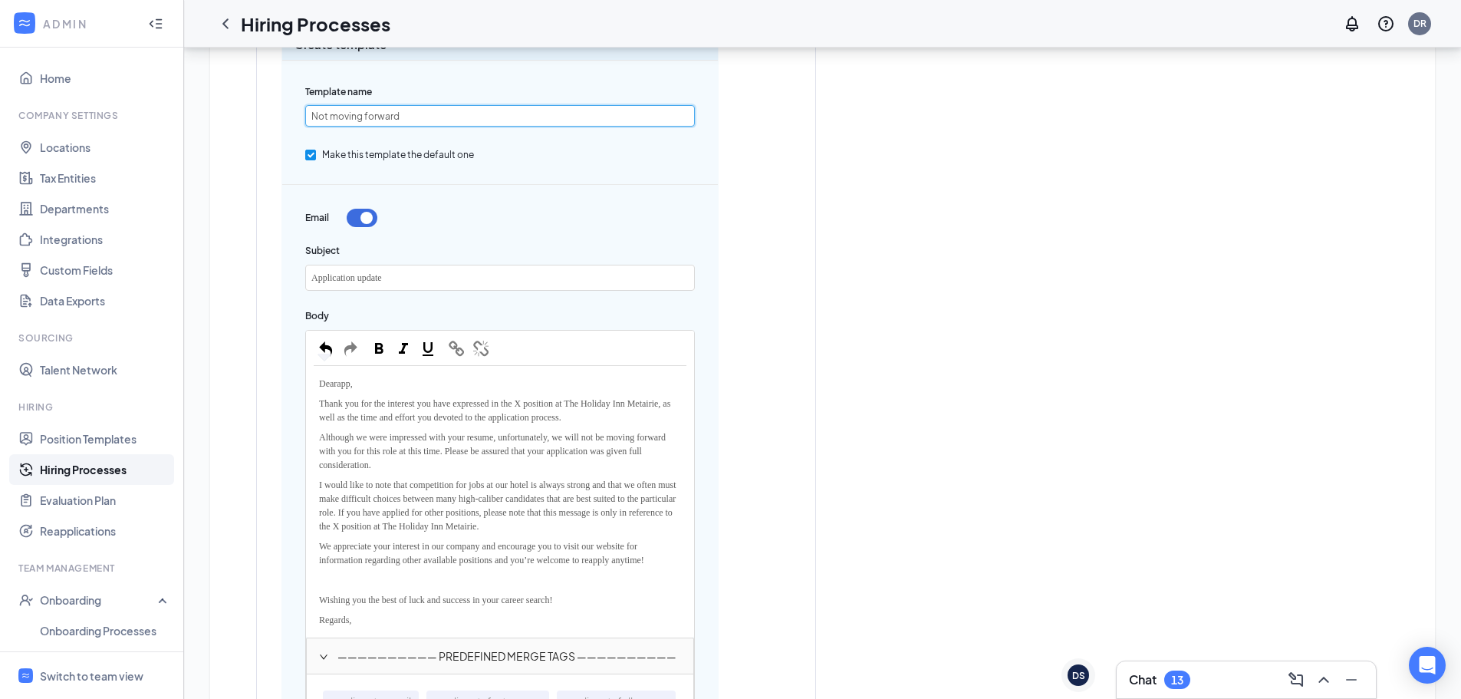
scroll to position [799, 0]
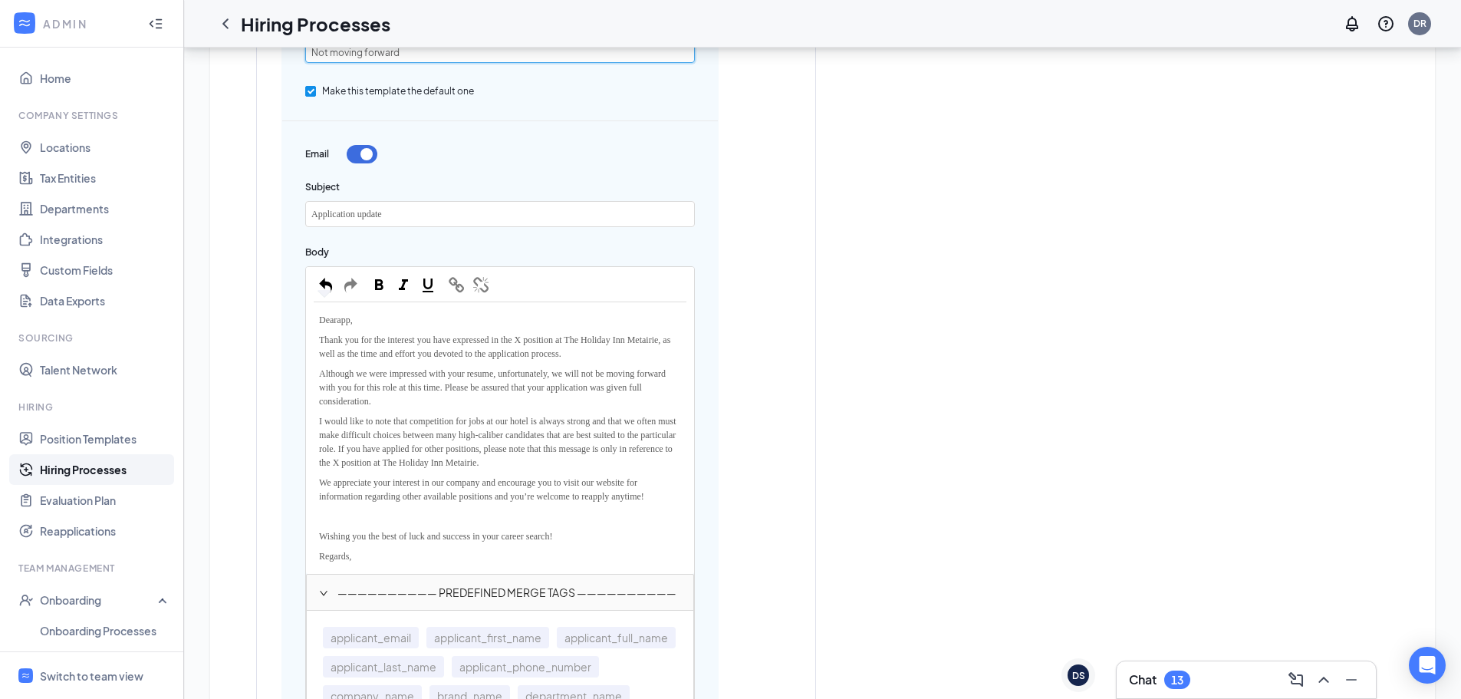
type input "Not moving forward"
click at [350, 319] on span "app" at bounding box center [343, 320] width 13 height 11
drag, startPoint x: 353, startPoint y: 319, endPoint x: 342, endPoint y: 319, distance: 10.7
click at [342, 319] on span "app" at bounding box center [343, 320] width 13 height 11
drag, startPoint x: 535, startPoint y: 635, endPoint x: 515, endPoint y: 634, distance: 20.0
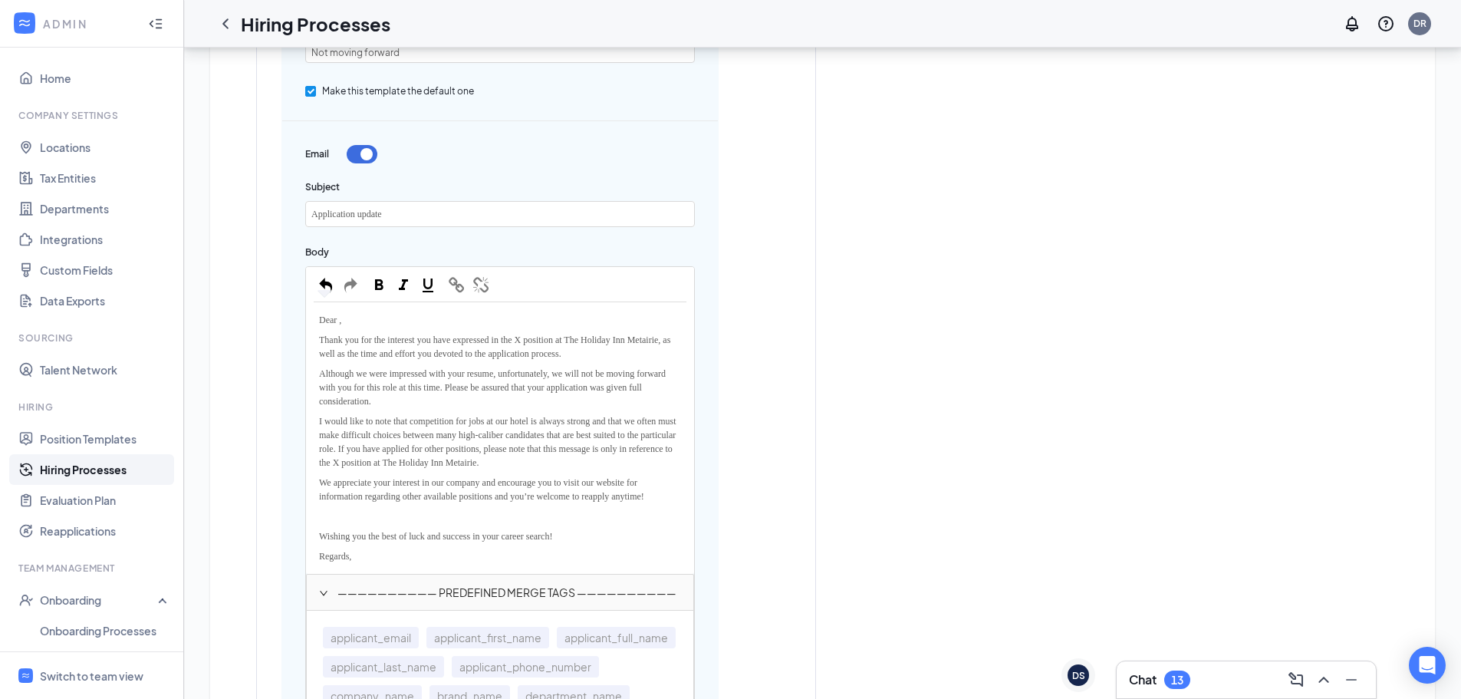
click at [533, 642] on span "applicant_first_name" at bounding box center [488, 637] width 123 height 21
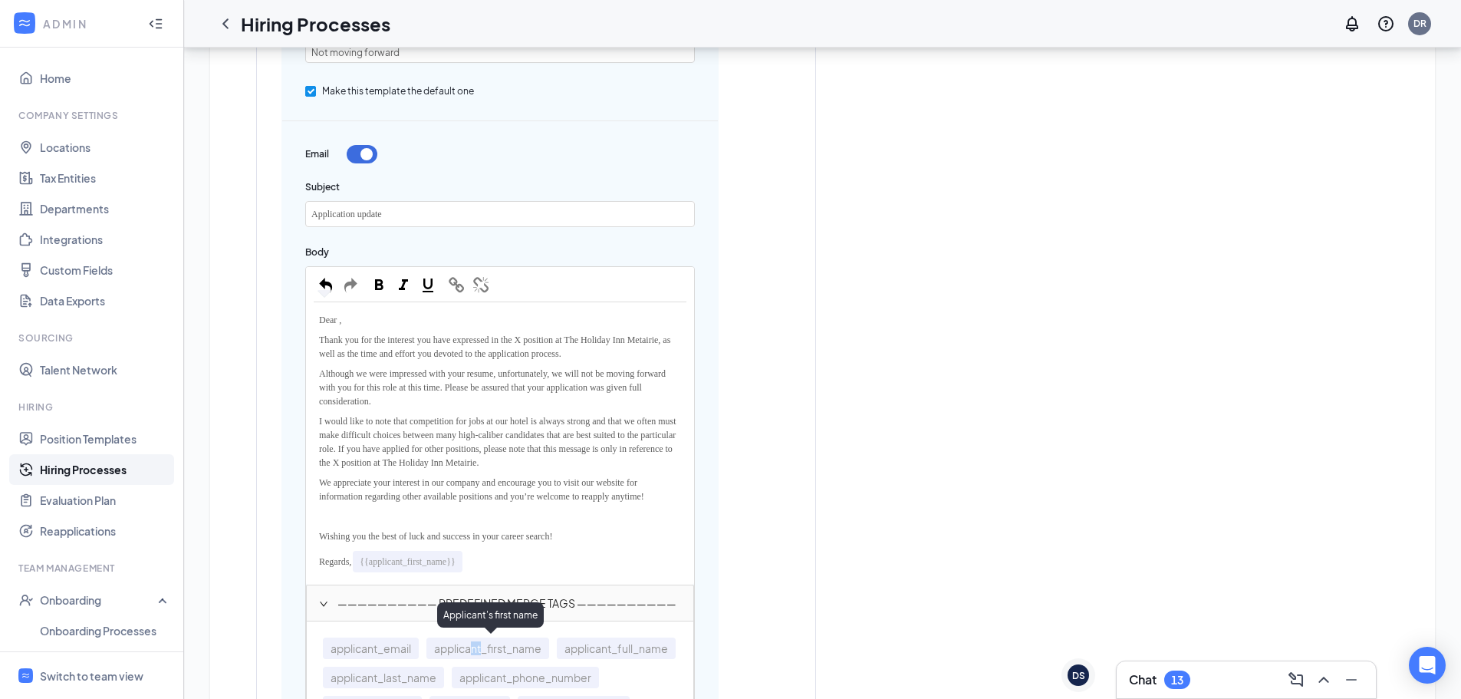
drag, startPoint x: 473, startPoint y: 654, endPoint x: 486, endPoint y: 652, distance: 13.1
click at [486, 652] on span "applicant_first_name" at bounding box center [488, 647] width 123 height 21
click at [514, 650] on span "applicant_first_name" at bounding box center [488, 647] width 123 height 21
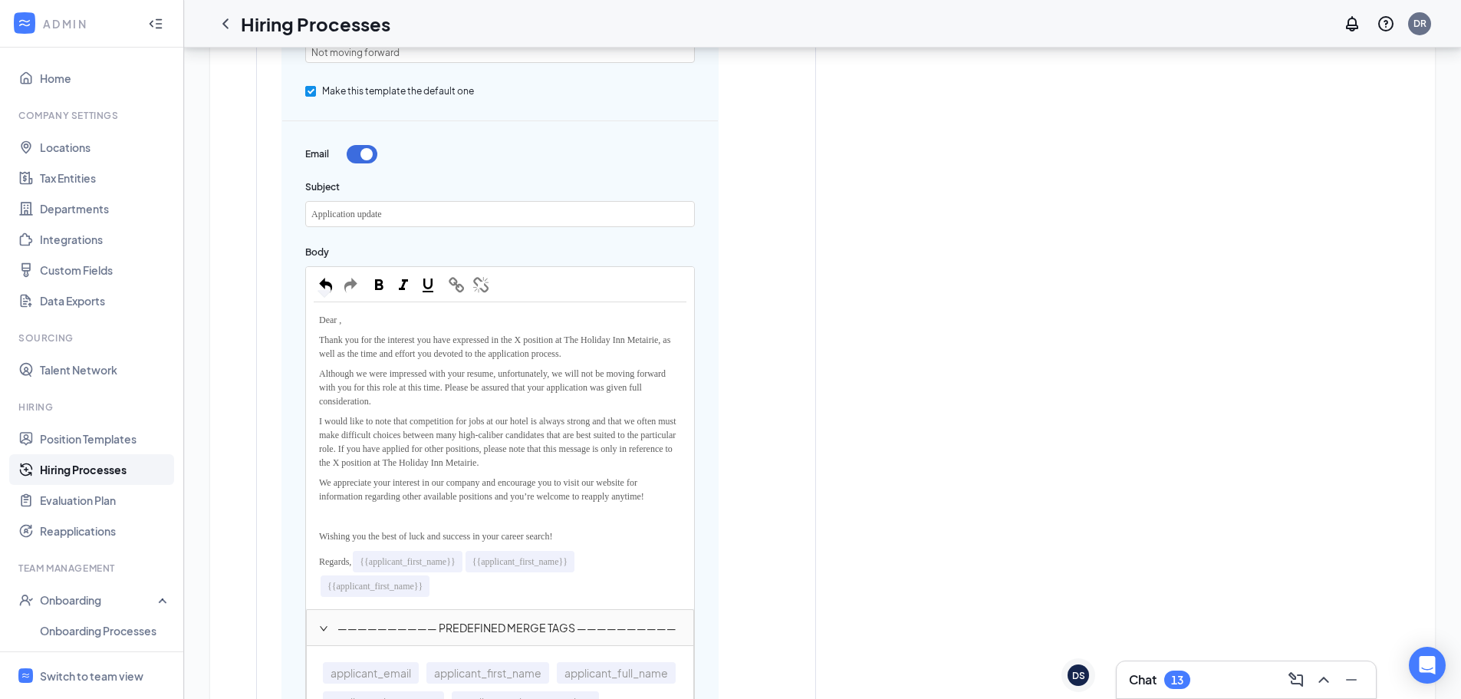
click at [400, 587] on span "{{applicant_first_name}}" at bounding box center [375, 586] width 95 height 11
click at [341, 319] on span "Dear ," at bounding box center [330, 320] width 22 height 11
click at [410, 581] on span "{{applicant_first_name}}" at bounding box center [375, 586] width 95 height 11
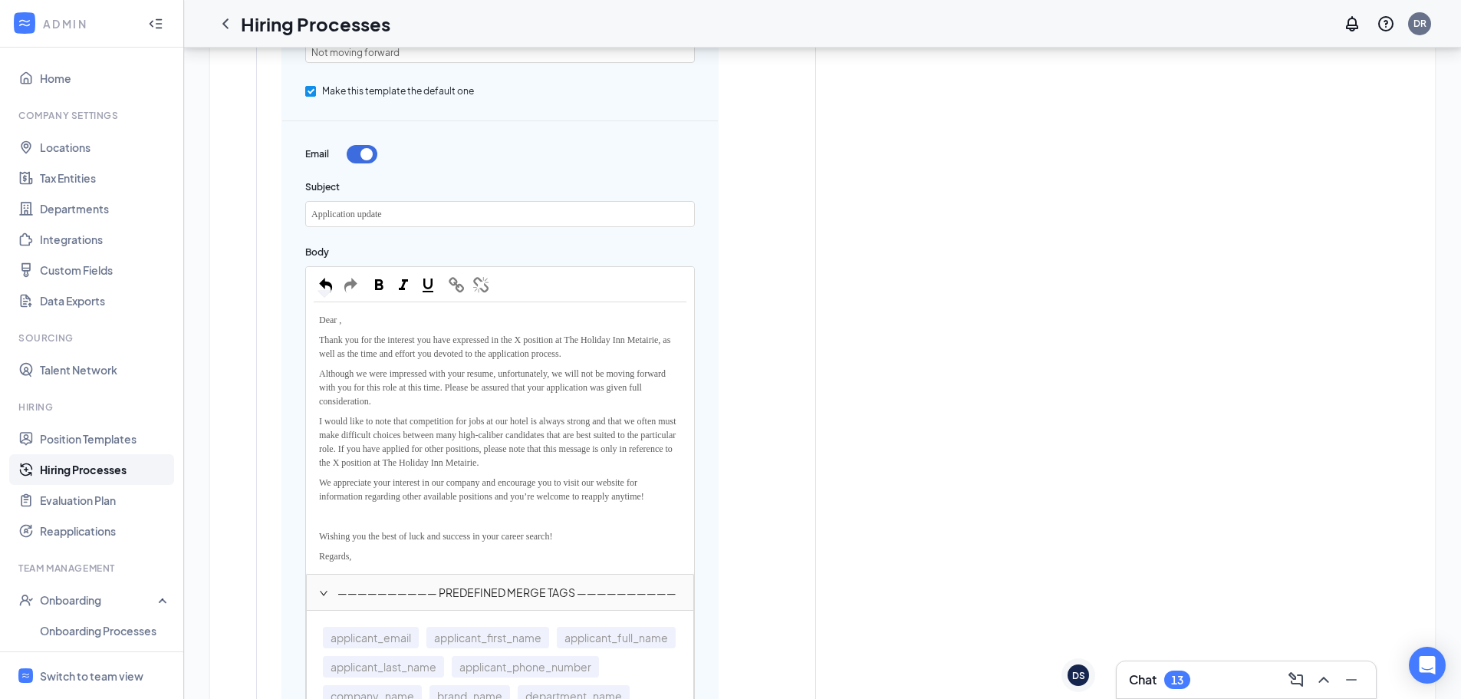
click at [338, 319] on span "Dear ," at bounding box center [330, 320] width 22 height 11
click at [496, 641] on span "applicant_first_name" at bounding box center [488, 637] width 123 height 21
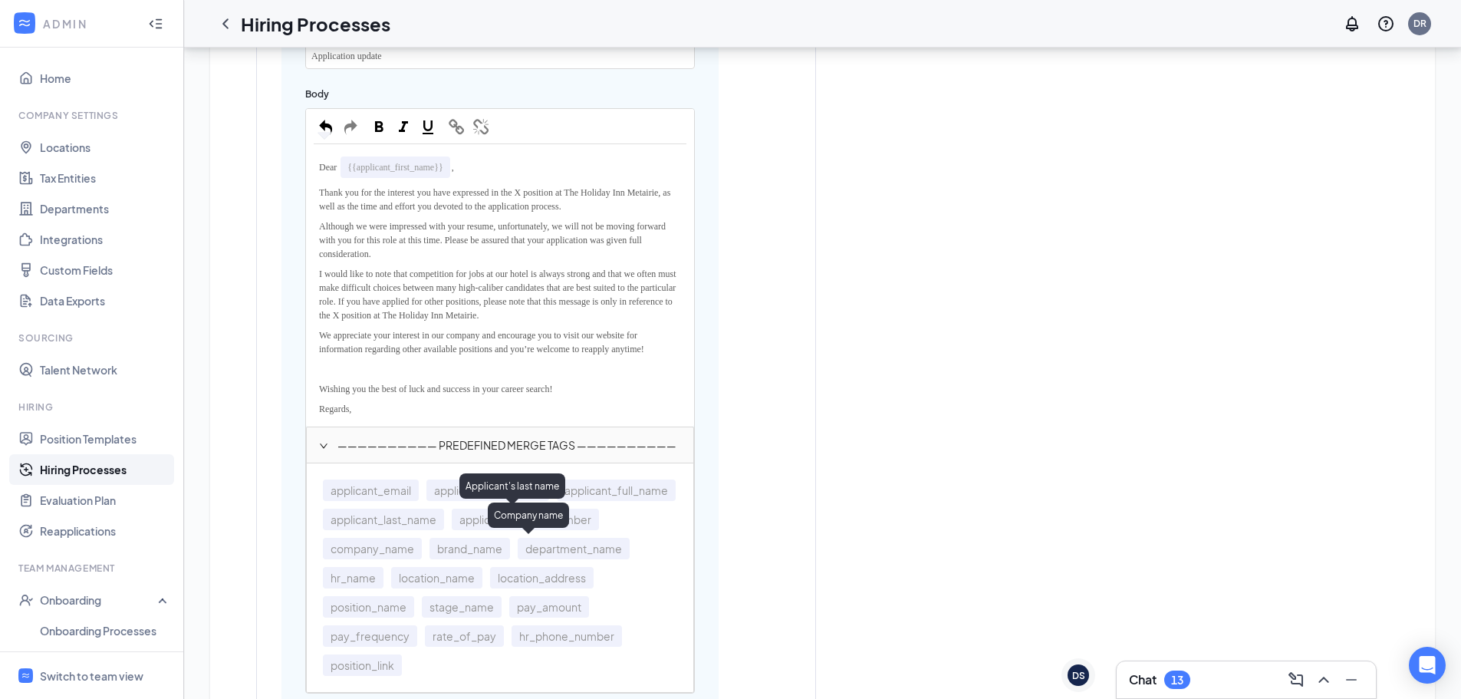
scroll to position [1029, 0]
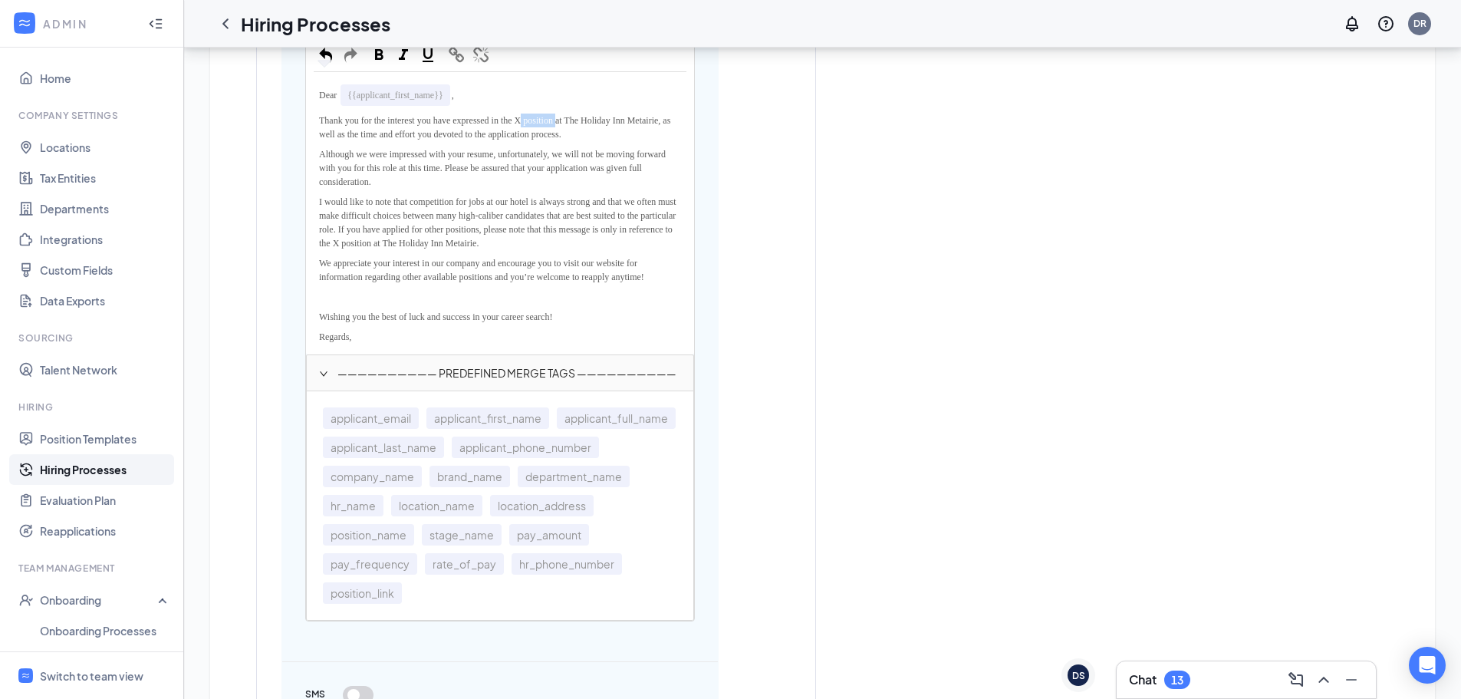
drag, startPoint x: 536, startPoint y: 123, endPoint x: 576, endPoint y: 123, distance: 39.9
click at [576, 123] on span "Thank you for the interest you have expressed in the X position at The Holiday …" at bounding box center [496, 127] width 354 height 25
click at [414, 527] on span "position_name" at bounding box center [368, 534] width 91 height 21
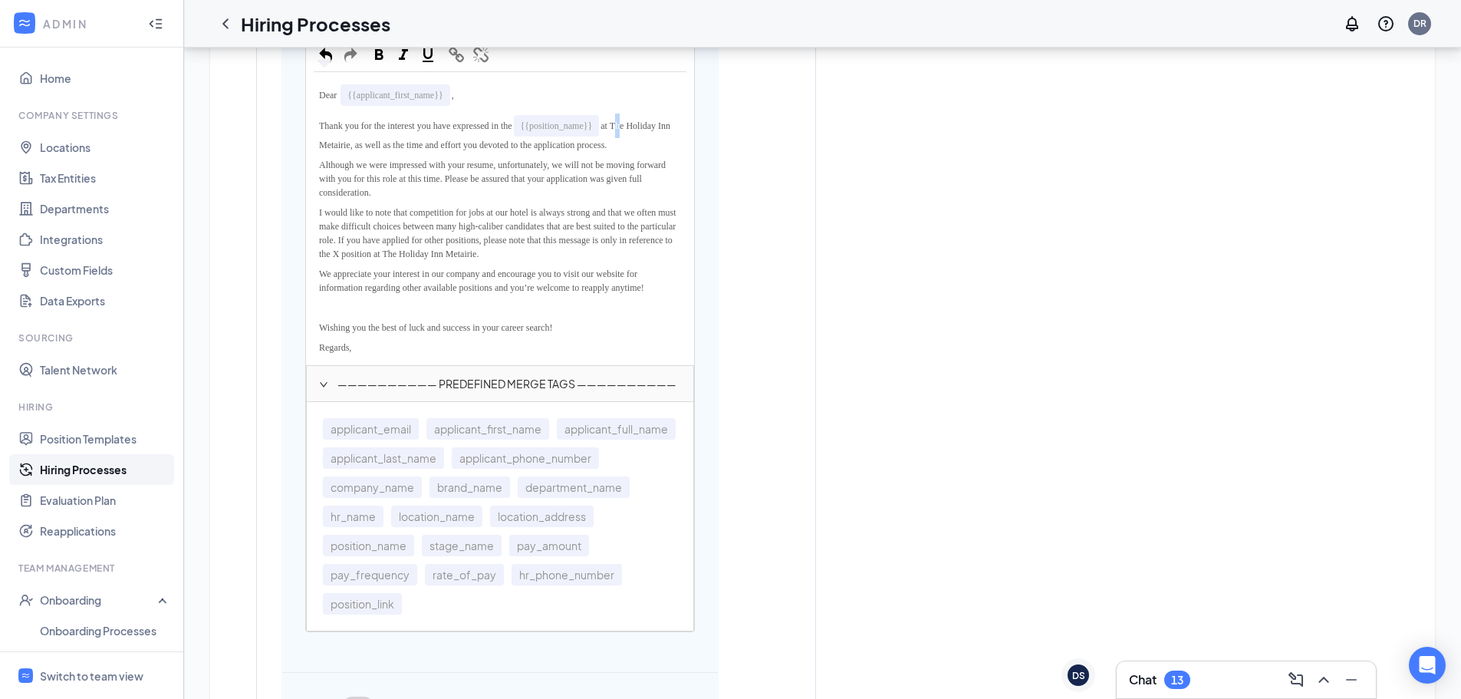
drag, startPoint x: 644, startPoint y: 121, endPoint x: 647, endPoint y: 130, distance: 8.7
click at [647, 130] on span "at The Holiday Inn Metairie, as well as the time and effort you devoted to the …" at bounding box center [496, 135] width 354 height 30
click at [647, 124] on span "at The Holiday Inn Metairie, as well as the time and effort you devoted to the …" at bounding box center [496, 135] width 354 height 30
drag, startPoint x: 642, startPoint y: 123, endPoint x: 406, endPoint y: 148, distance: 237.6
click at [406, 148] on span "at The Holiday Inn Metairie, as well as the time and effort you devoted to the …" at bounding box center [496, 135] width 354 height 30
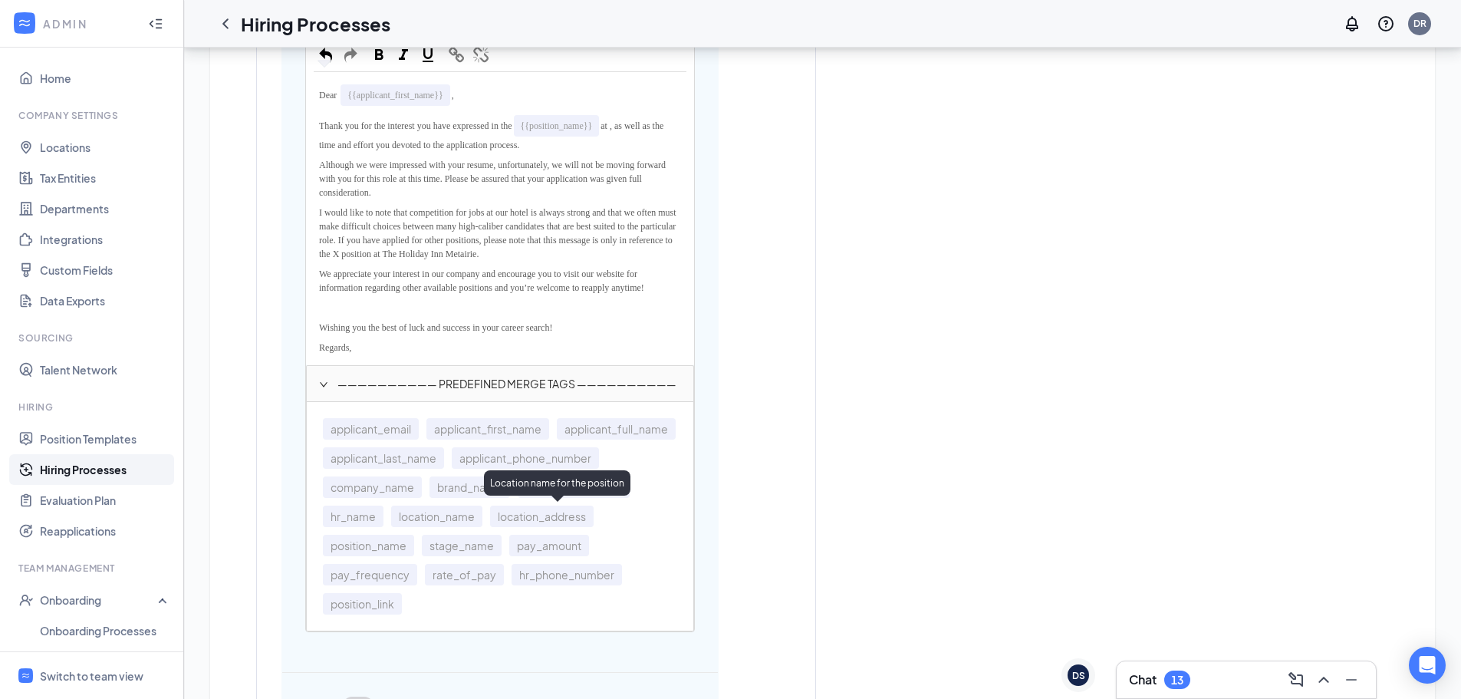
click at [483, 516] on span "location_name" at bounding box center [436, 516] width 91 height 21
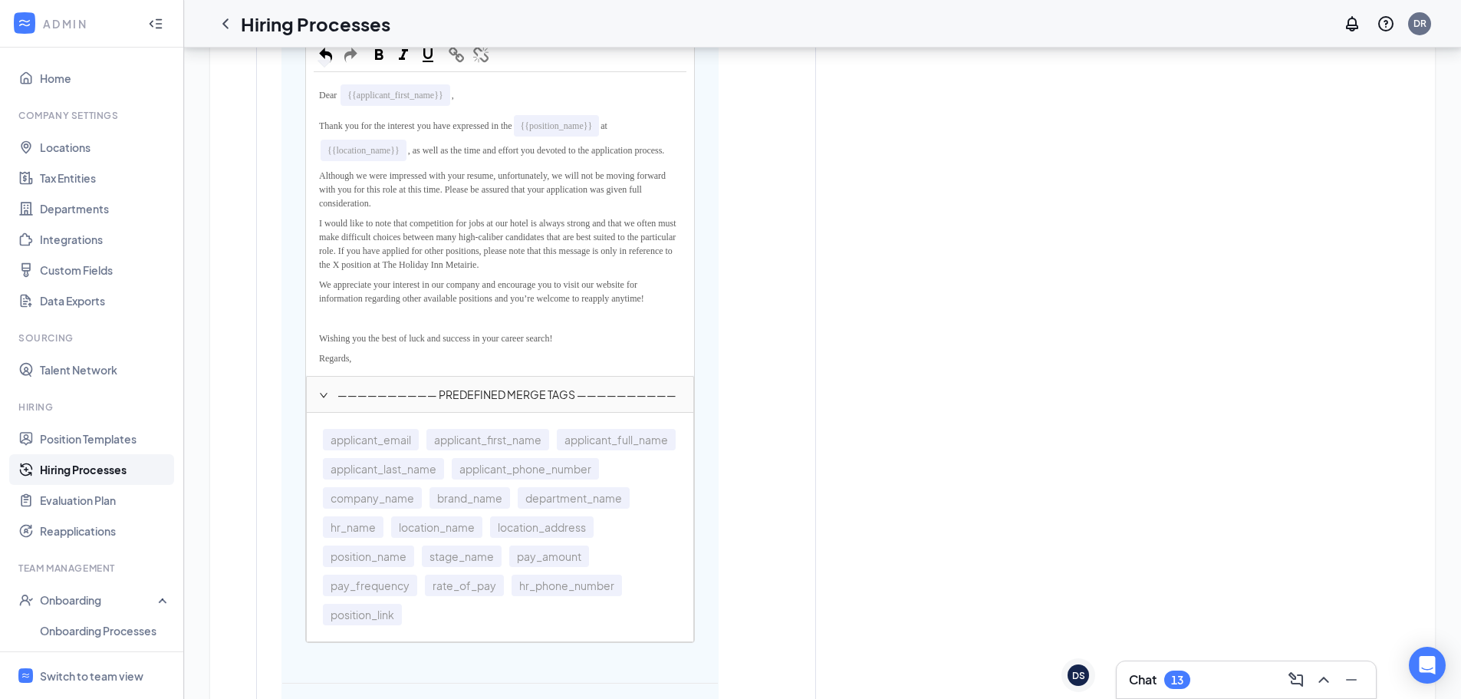
click at [321, 236] on span "I would like to note that competition for jobs at our hotel is always strong an…" at bounding box center [499, 244] width 360 height 52
drag, startPoint x: 458, startPoint y: 277, endPoint x: 501, endPoint y: 280, distance: 43.1
click at [501, 270] on span "would like to note that competition for jobs at our hotel is always strong and …" at bounding box center [493, 244] width 348 height 52
click at [414, 567] on span "position_name" at bounding box center [368, 555] width 91 height 21
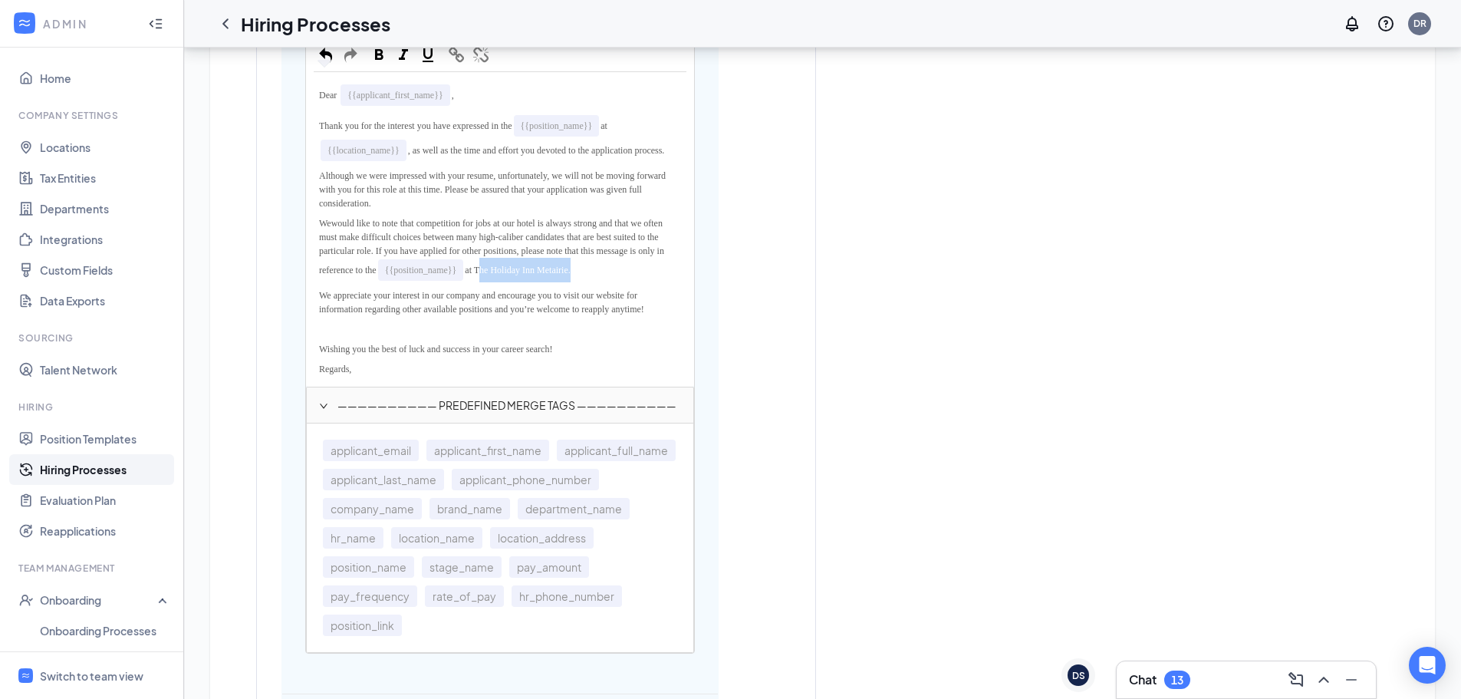
drag, startPoint x: 566, startPoint y: 284, endPoint x: 667, endPoint y: 285, distance: 101.3
click at [570, 275] on span "at The Holiday Inn Metairie." at bounding box center [517, 270] width 105 height 11
click at [483, 543] on span "location_name" at bounding box center [436, 537] width 91 height 21
click at [322, 338] on div "Edit text" at bounding box center [500, 329] width 373 height 20
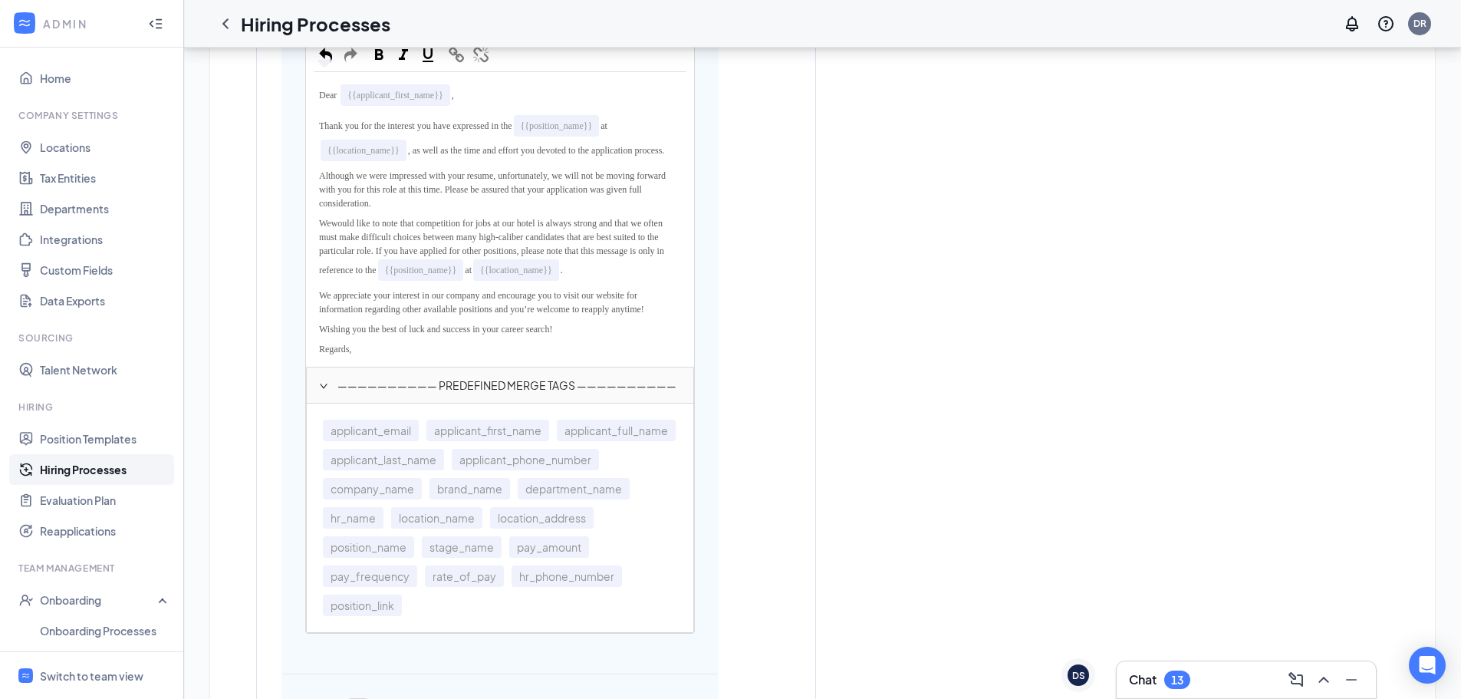
click at [381, 359] on div "Regards," at bounding box center [500, 349] width 373 height 20
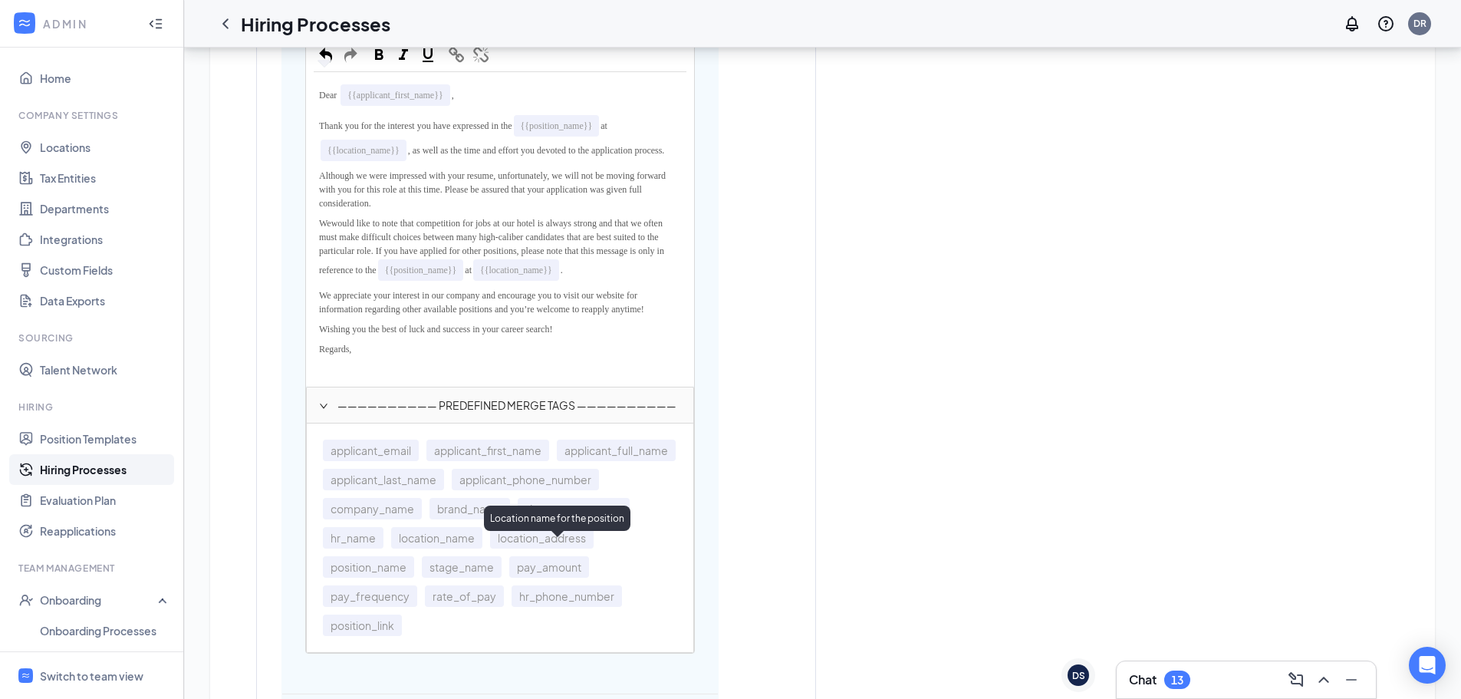
click at [483, 548] on span "location_name" at bounding box center [436, 537] width 91 height 21
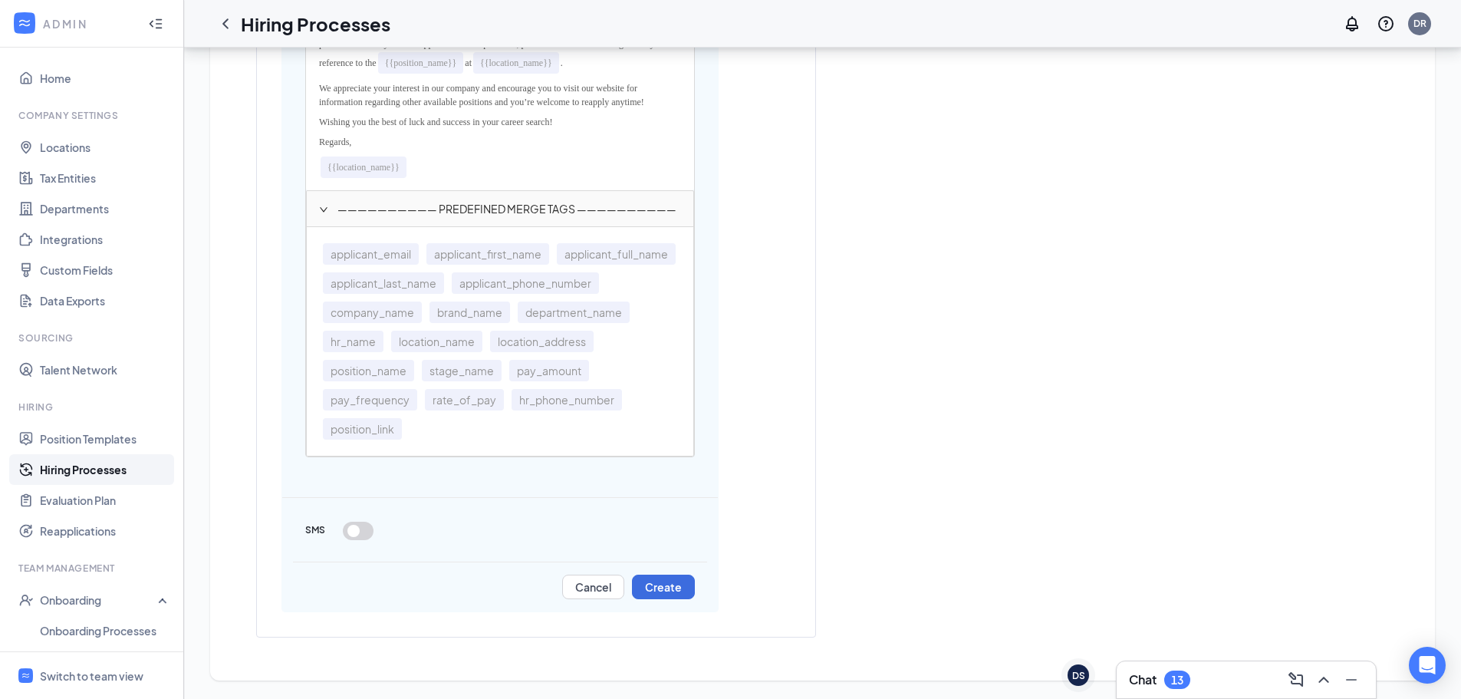
scroll to position [1250, 0]
click at [650, 586] on button "Create" at bounding box center [663, 587] width 63 height 25
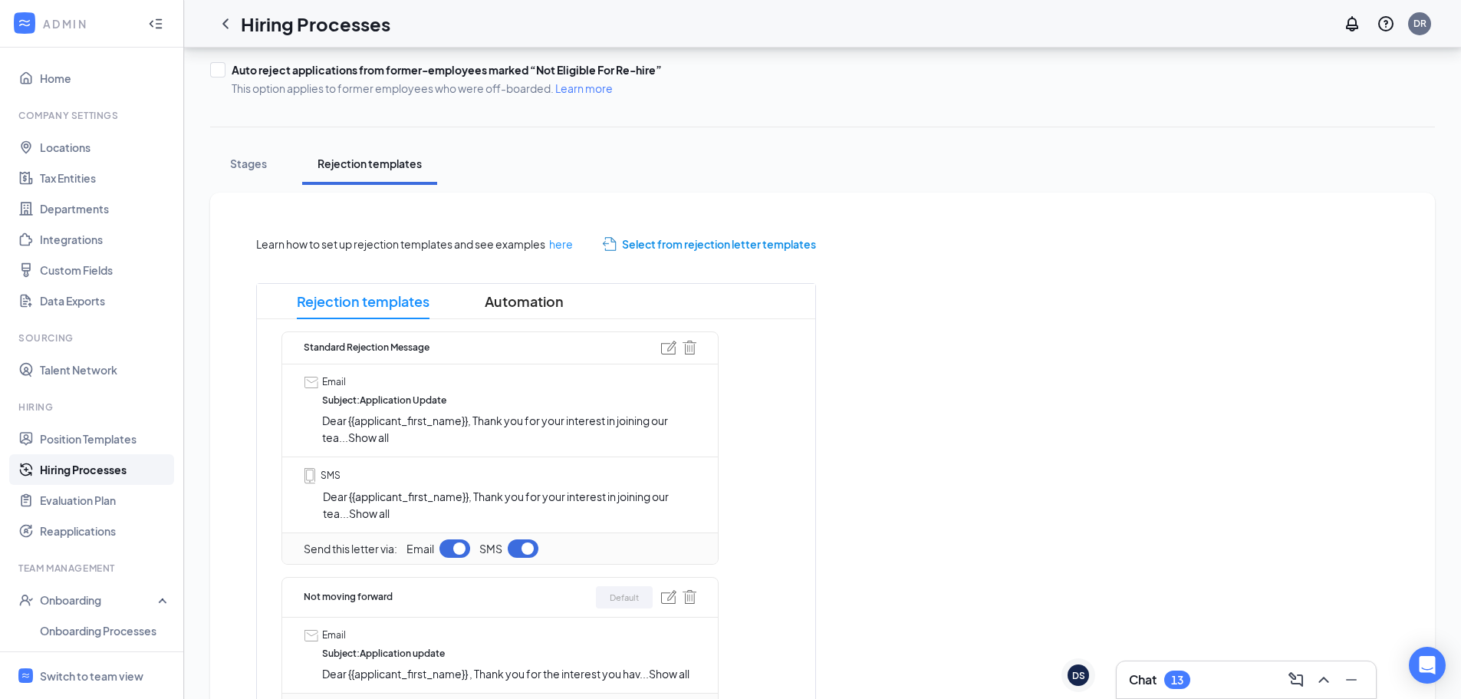
scroll to position [331, 0]
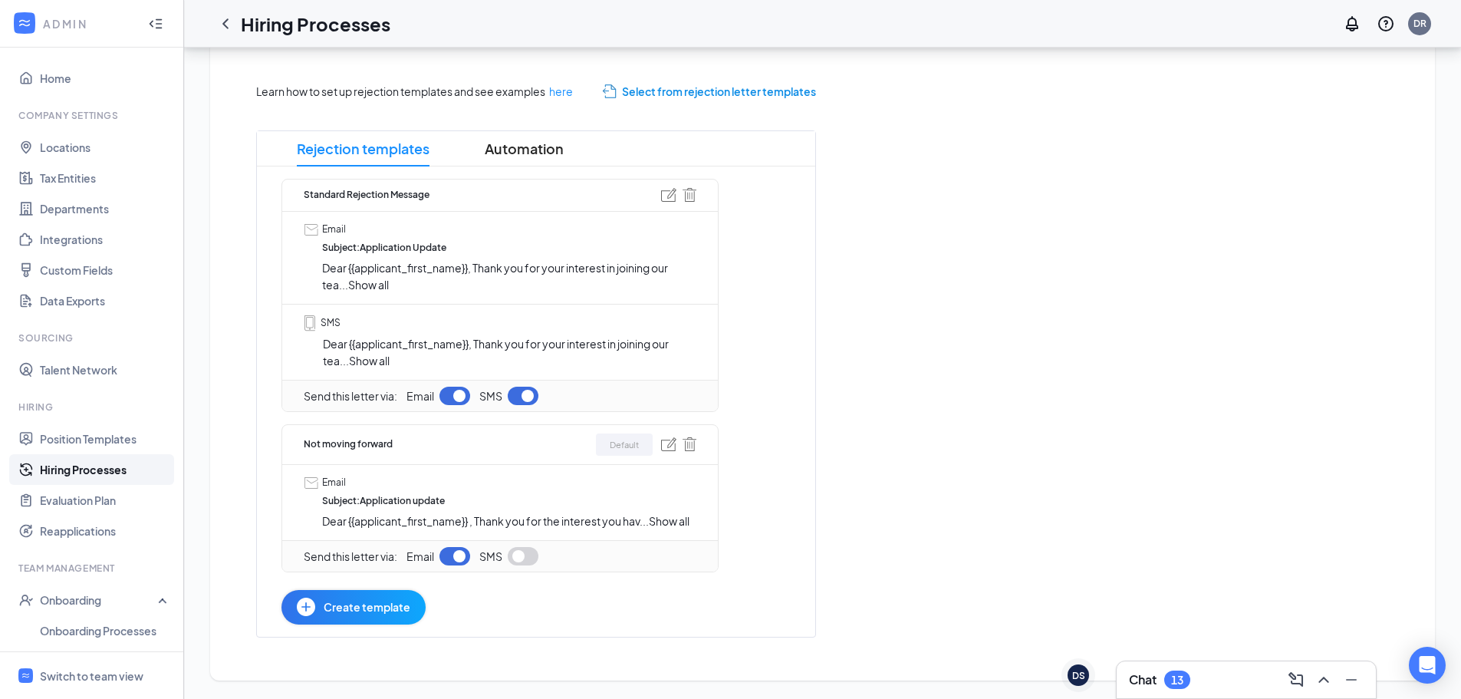
click at [532, 397] on button "button" at bounding box center [523, 396] width 31 height 18
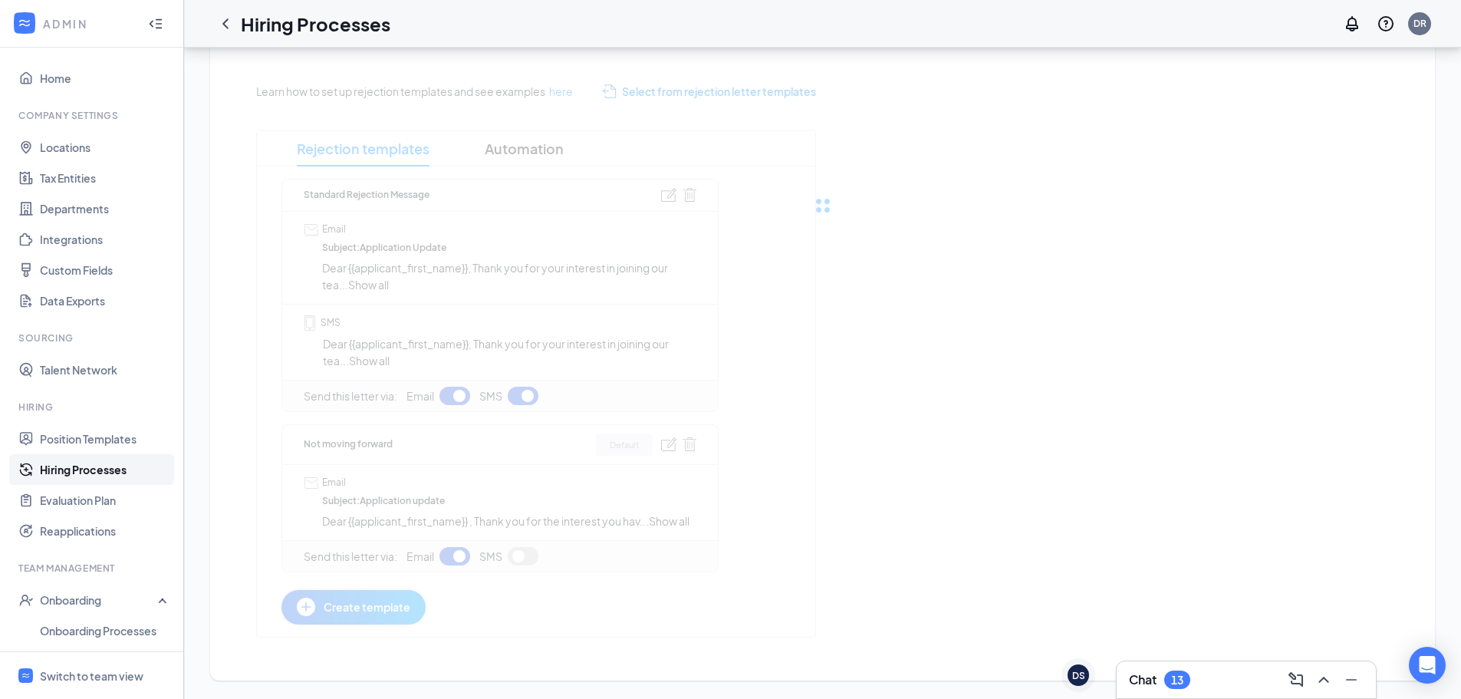
scroll to position [255, 0]
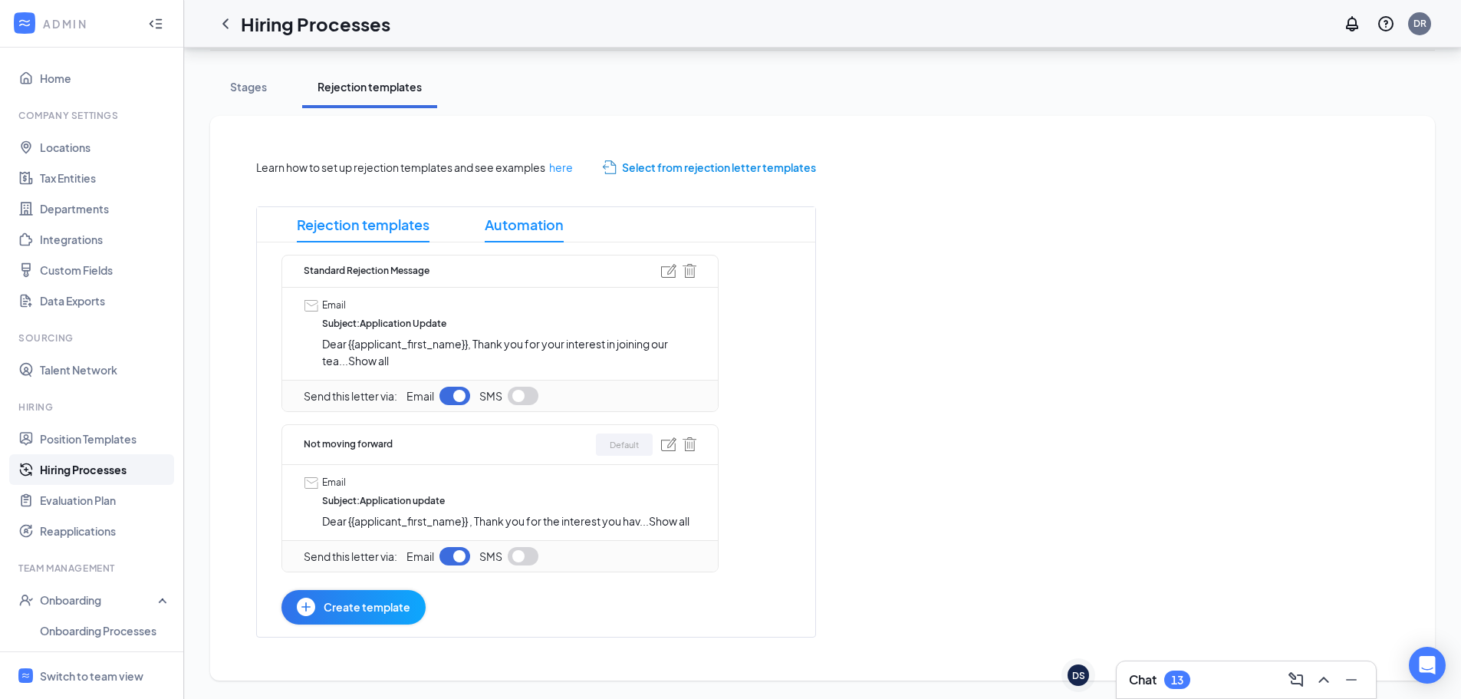
click at [530, 231] on span "Automation" at bounding box center [524, 224] width 79 height 35
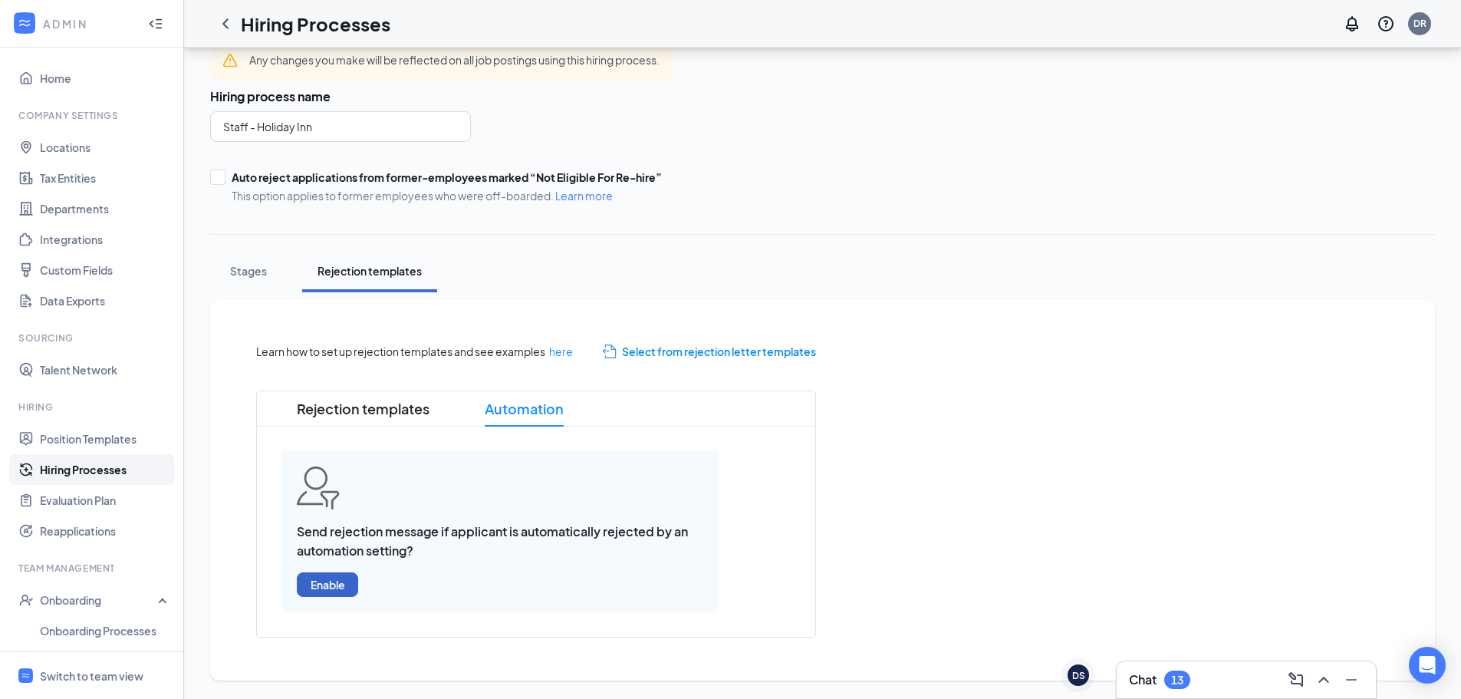
click at [333, 575] on button "Enable" at bounding box center [327, 584] width 61 height 25
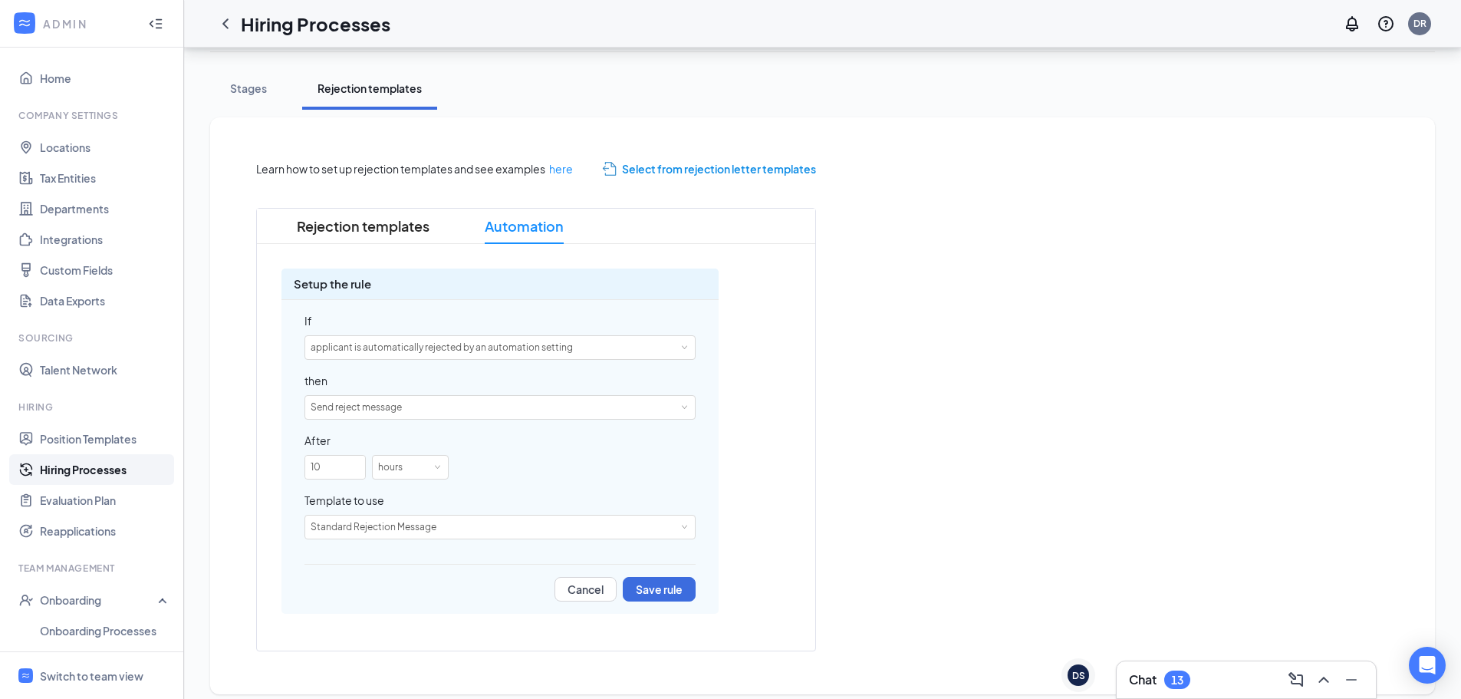
scroll to position [268, 0]
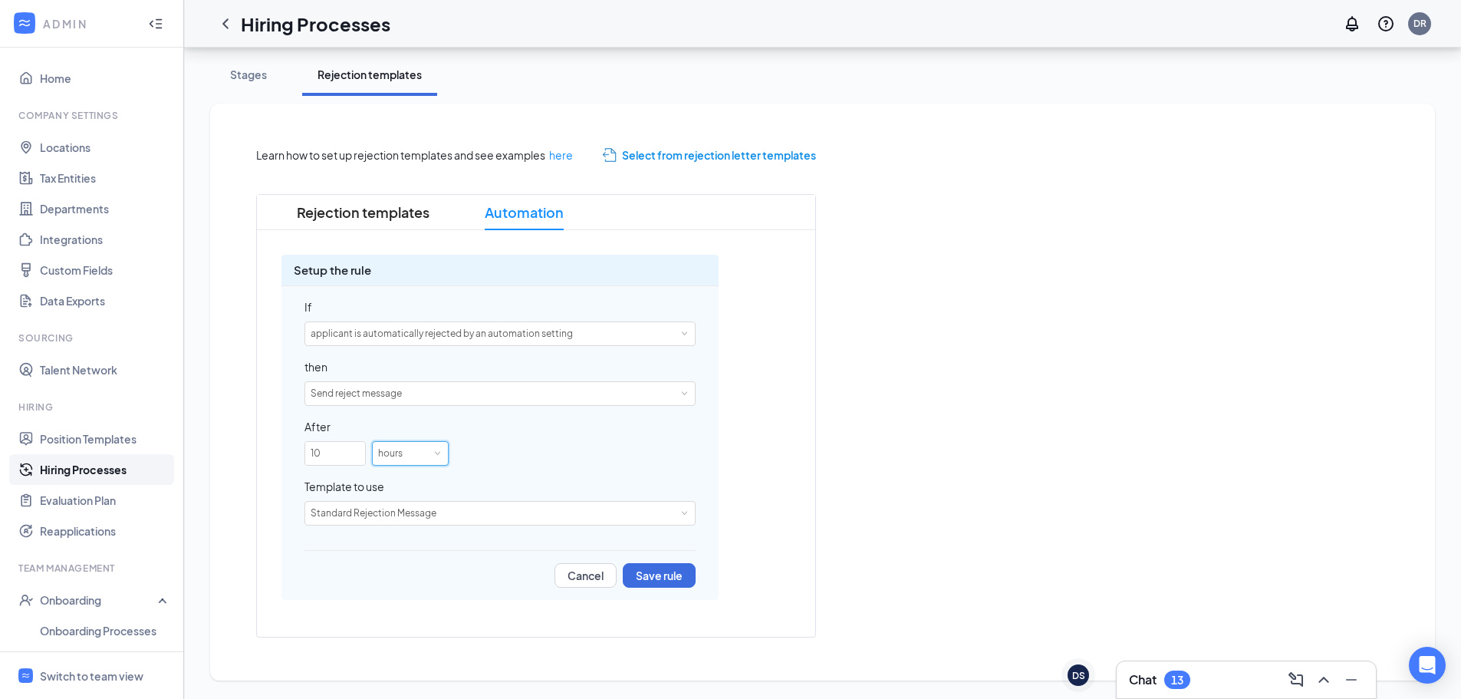
click at [437, 457] on div "hours" at bounding box center [410, 453] width 64 height 23
click at [414, 507] on li "days" at bounding box center [410, 505] width 77 height 25
drag, startPoint x: 331, startPoint y: 450, endPoint x: 298, endPoint y: 450, distance: 32.2
click at [298, 450] on div "If applicant is automatically rejected by an automation setting then Send rejec…" at bounding box center [500, 443] width 437 height 314
type input "1"
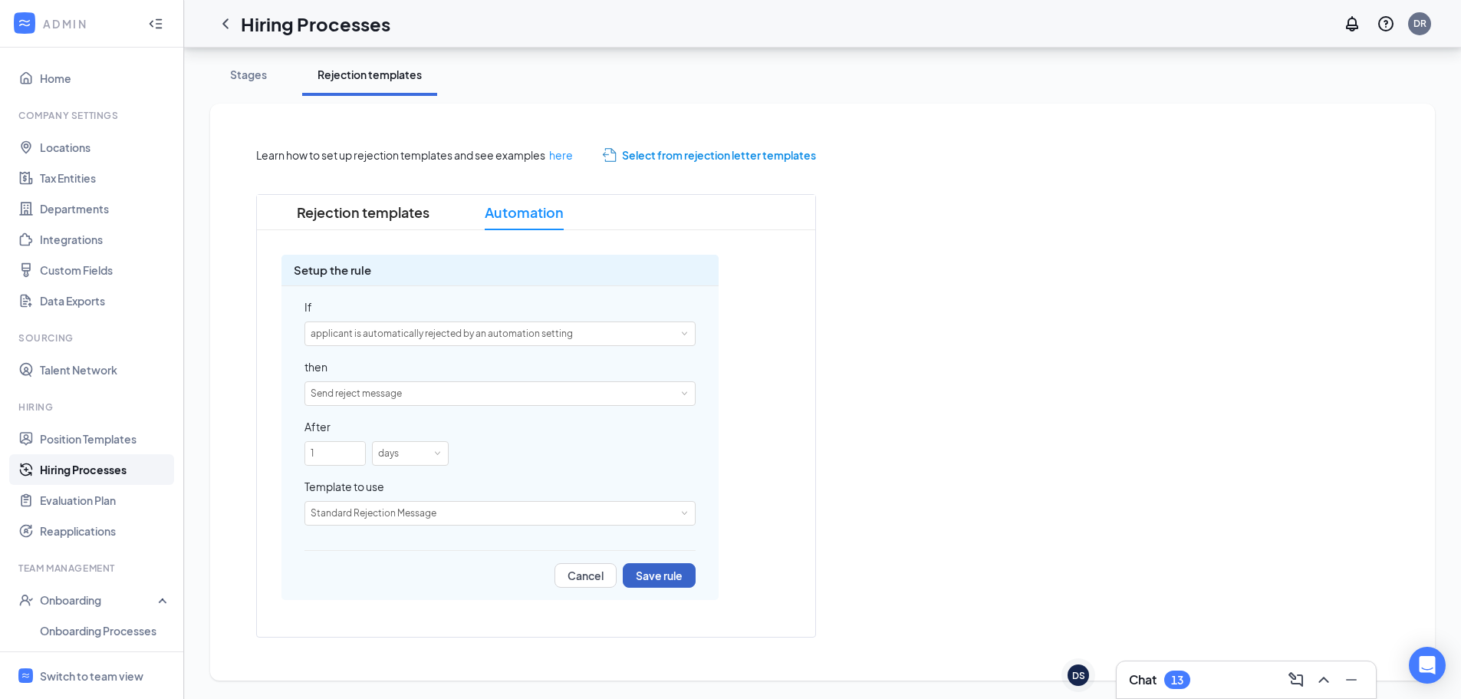
click at [684, 573] on button "Save rule" at bounding box center [659, 575] width 73 height 25
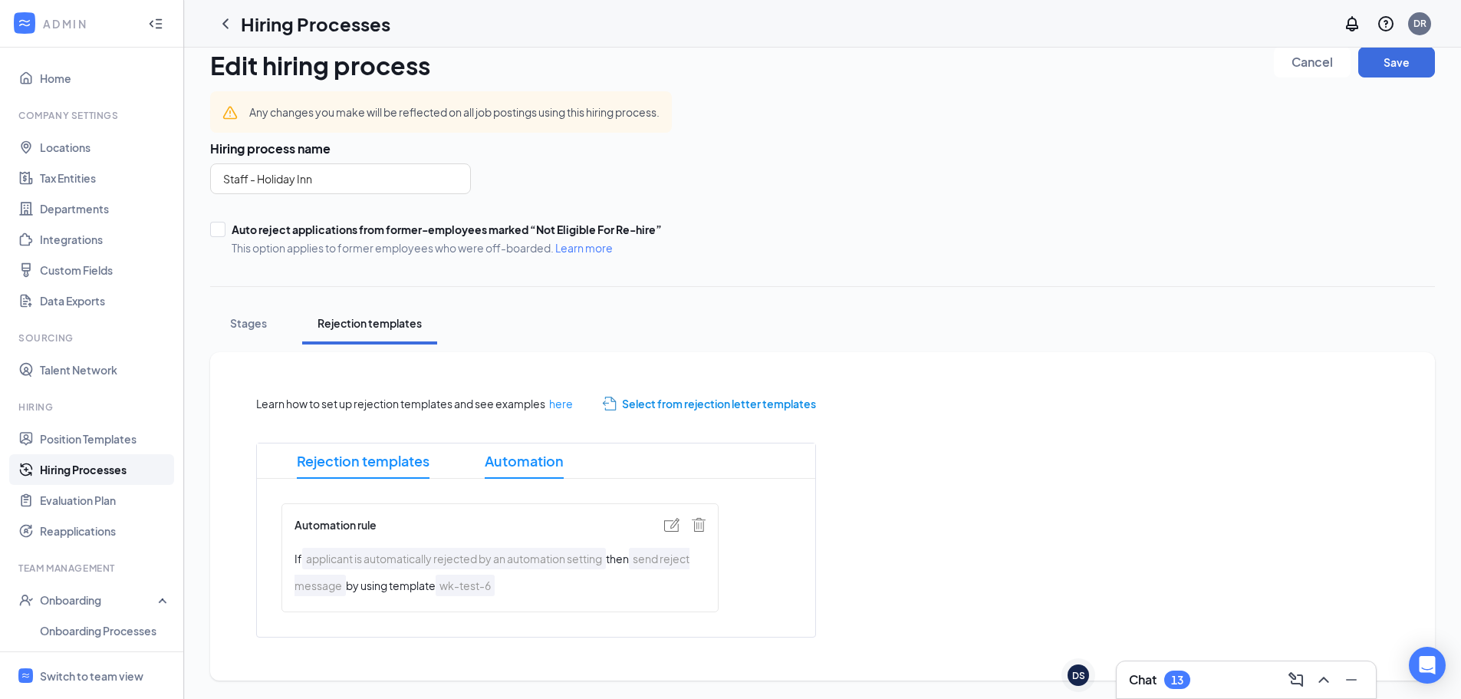
click at [388, 453] on span "Rejection templates" at bounding box center [363, 460] width 133 height 35
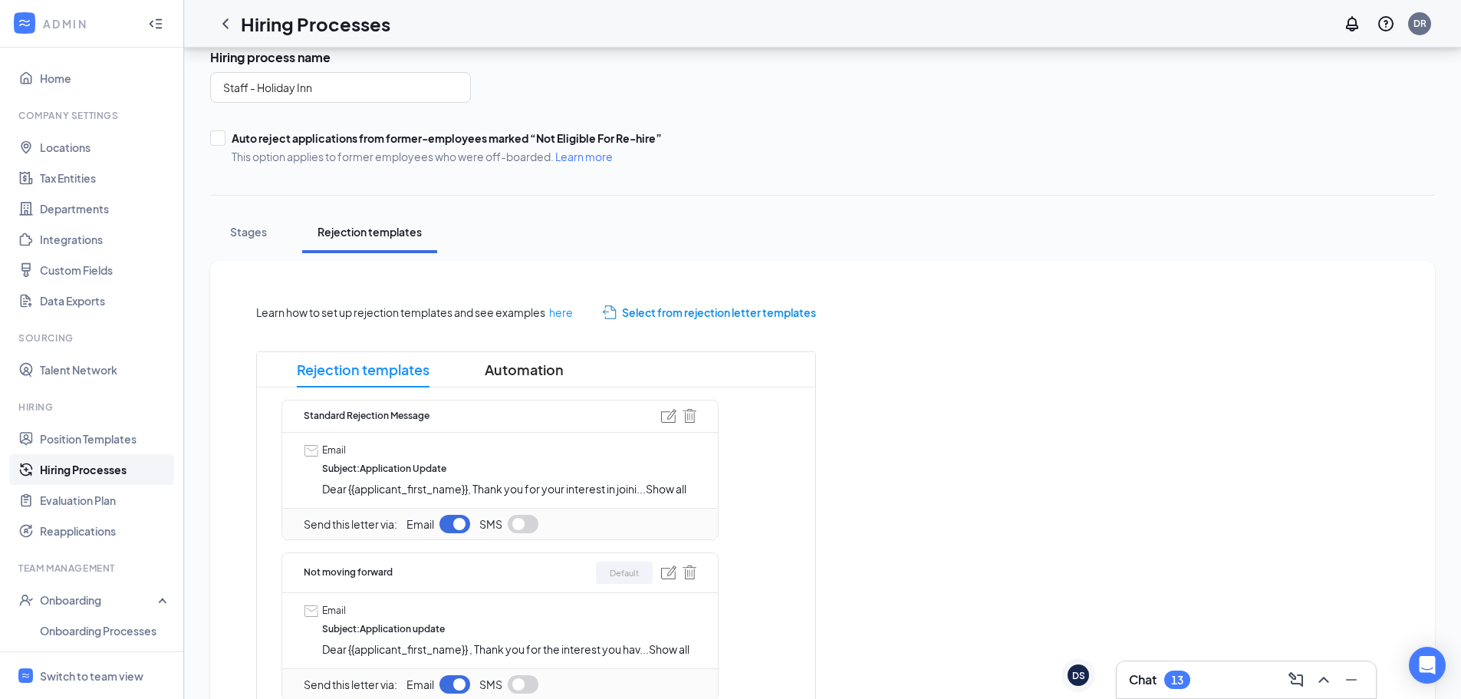
scroll to position [239, 0]
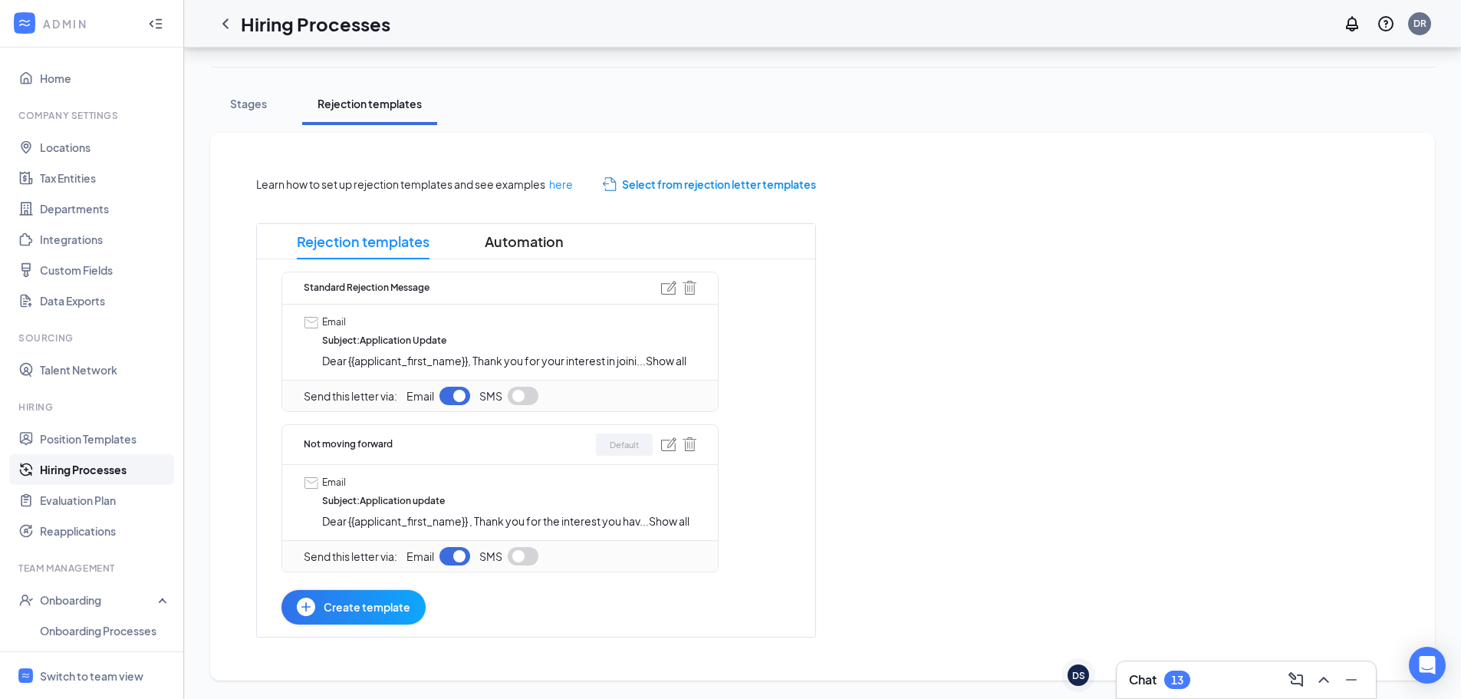
click at [629, 519] on span "Dear {{applicant_first_name}} , Thank you for the interest you hav" at bounding box center [481, 521] width 318 height 14
click at [667, 442] on img at bounding box center [668, 444] width 15 height 14
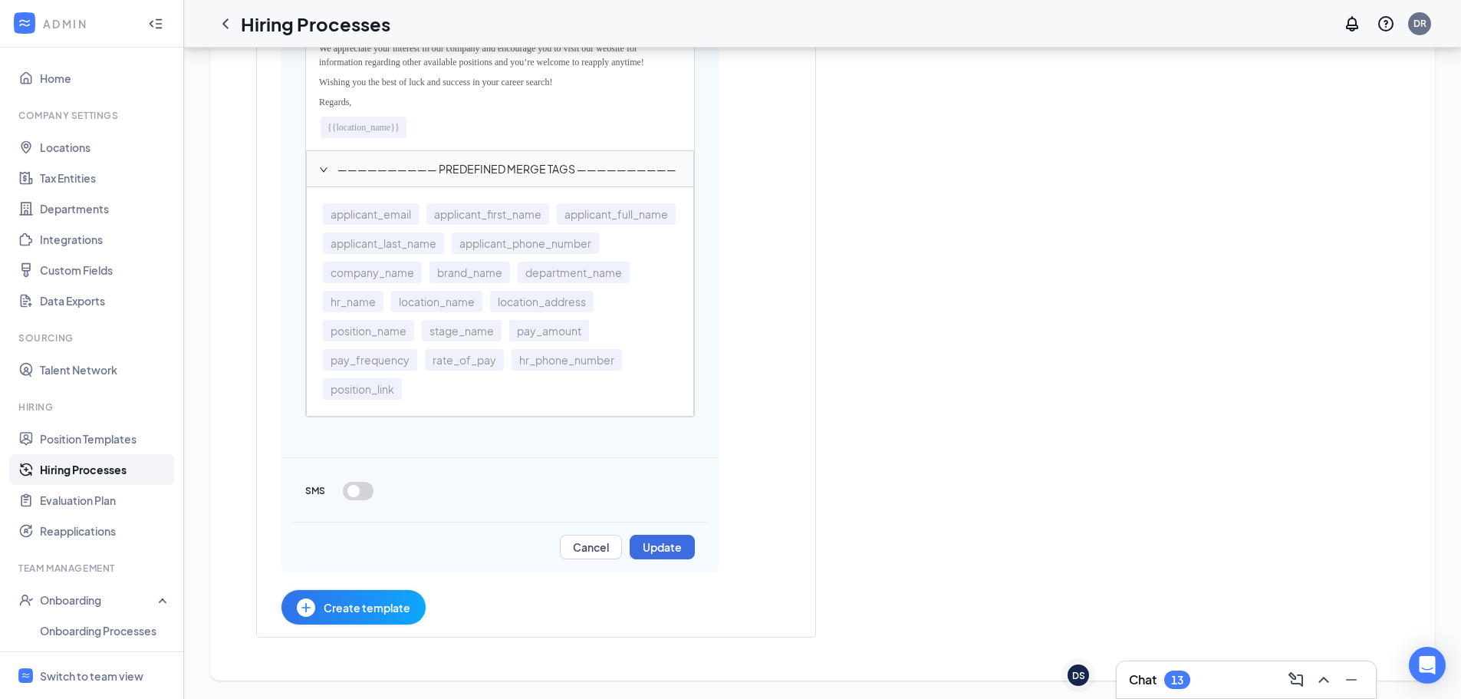
scroll to position [1188, 0]
click at [664, 553] on button "Update" at bounding box center [662, 547] width 65 height 25
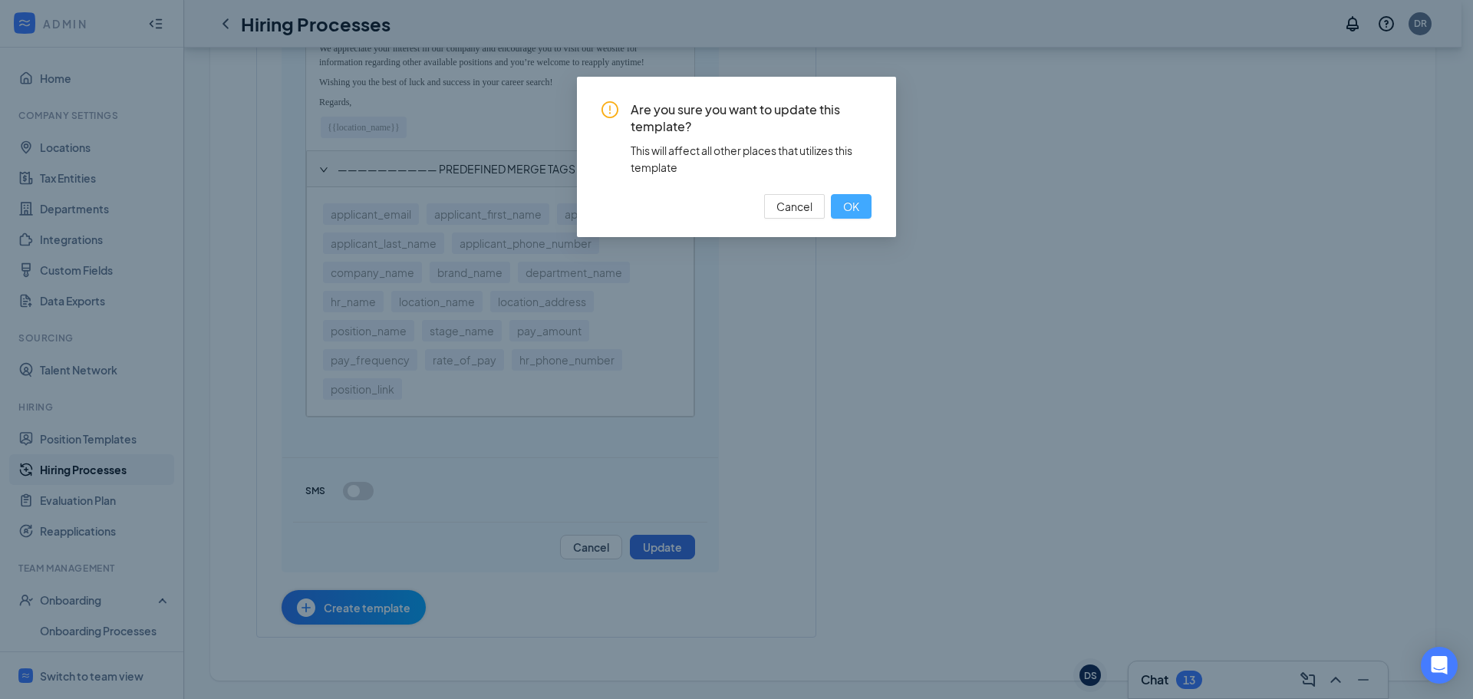
click at [835, 209] on button "OK" at bounding box center [851, 206] width 41 height 25
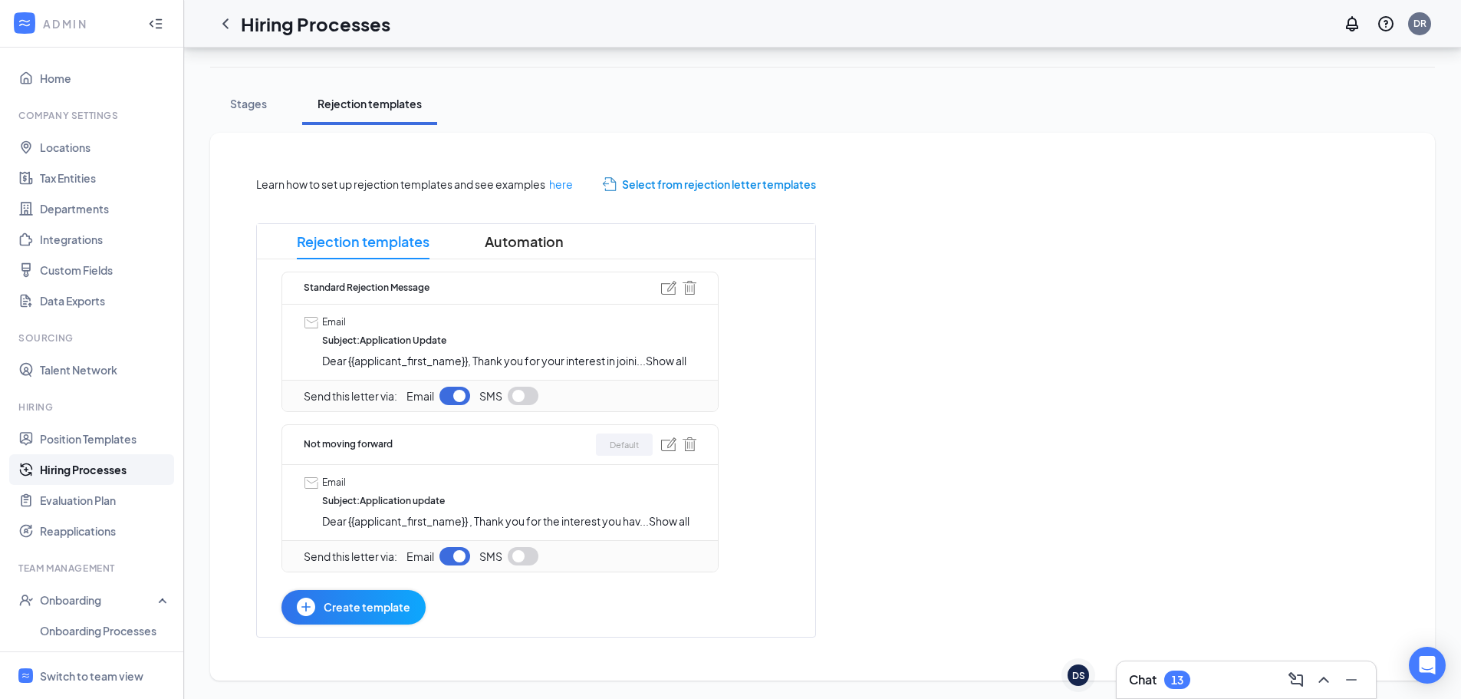
scroll to position [0, 0]
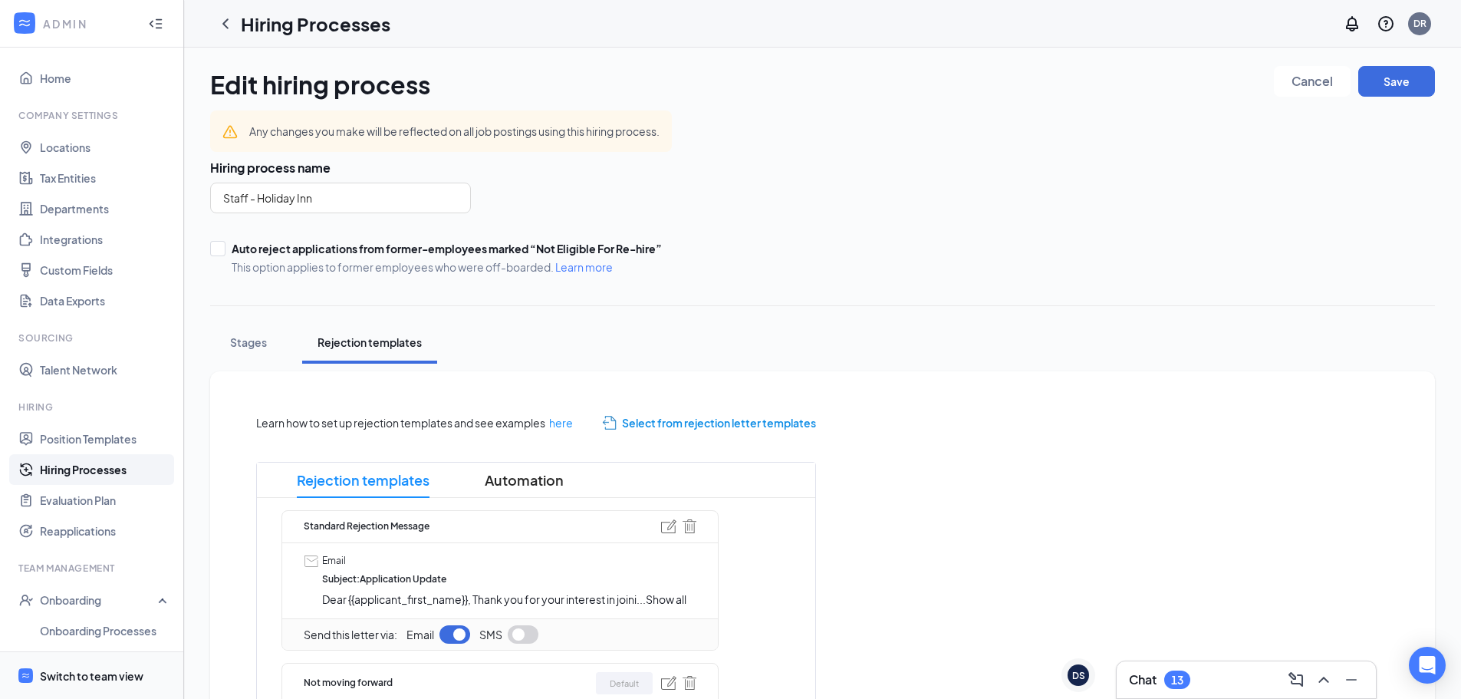
click at [42, 689] on span "Switch to team view" at bounding box center [105, 675] width 131 height 47
